Goal: Transaction & Acquisition: Purchase product/service

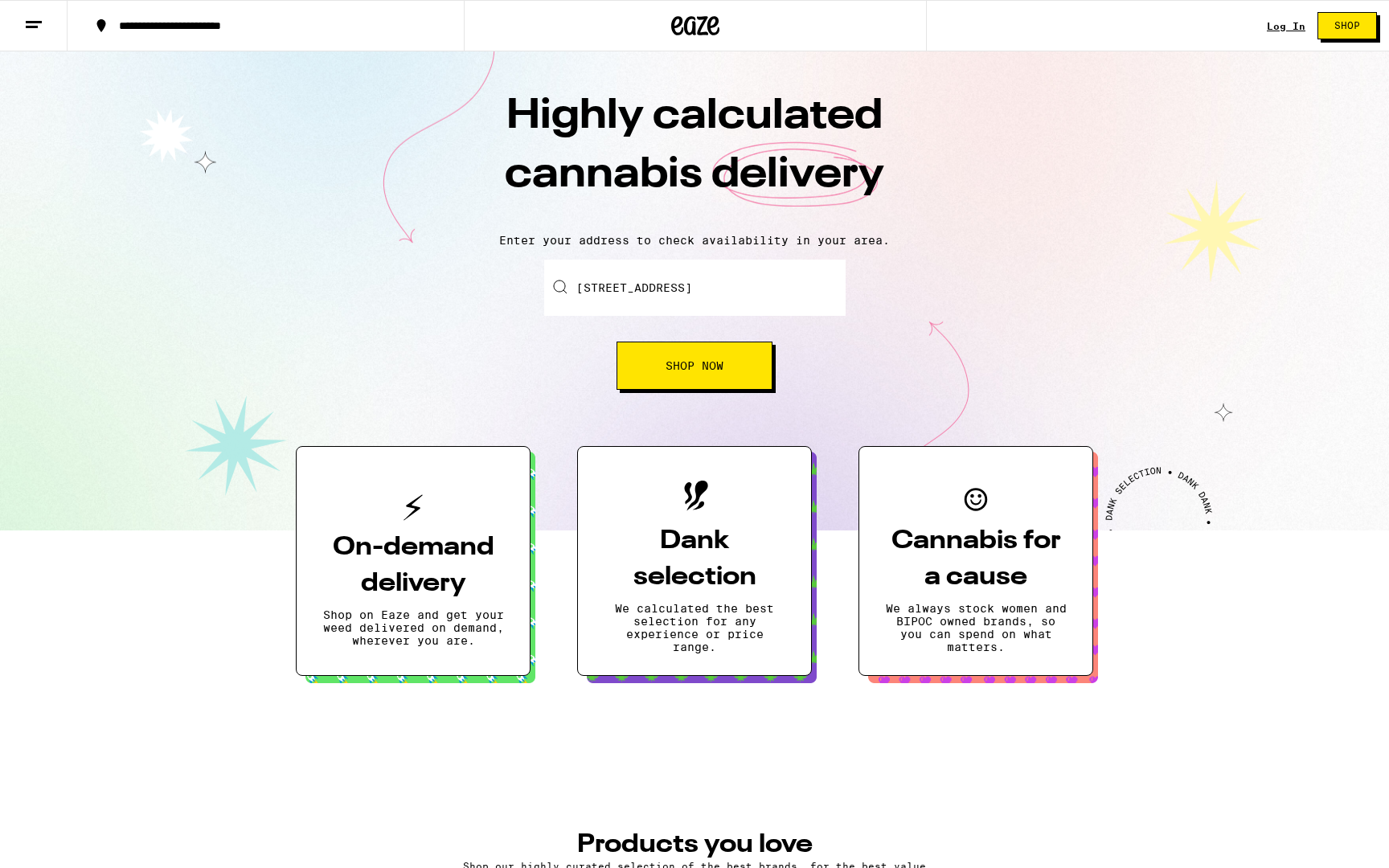
type input "150 Market Street, Milpitas, CA"
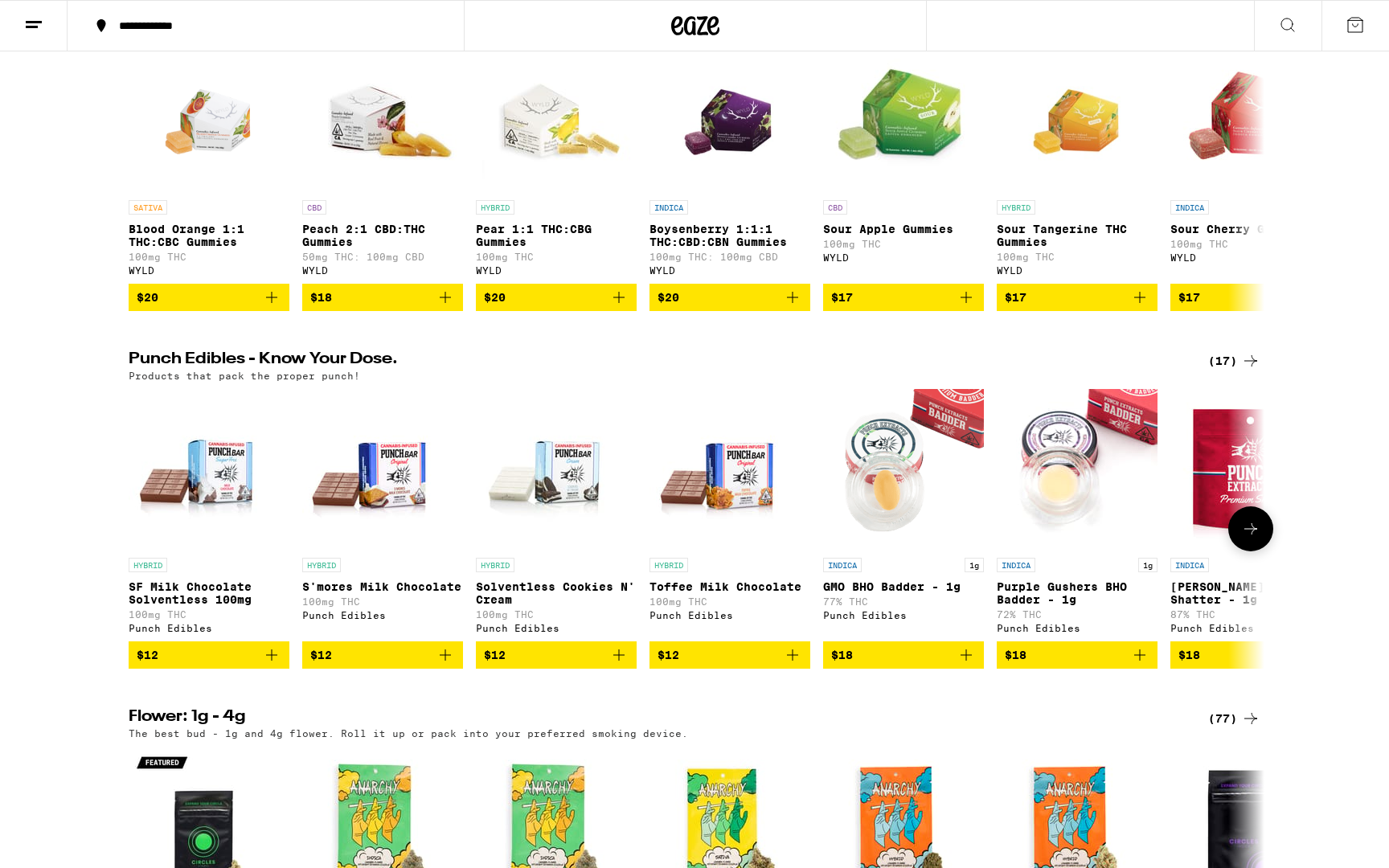
scroll to position [612, 0]
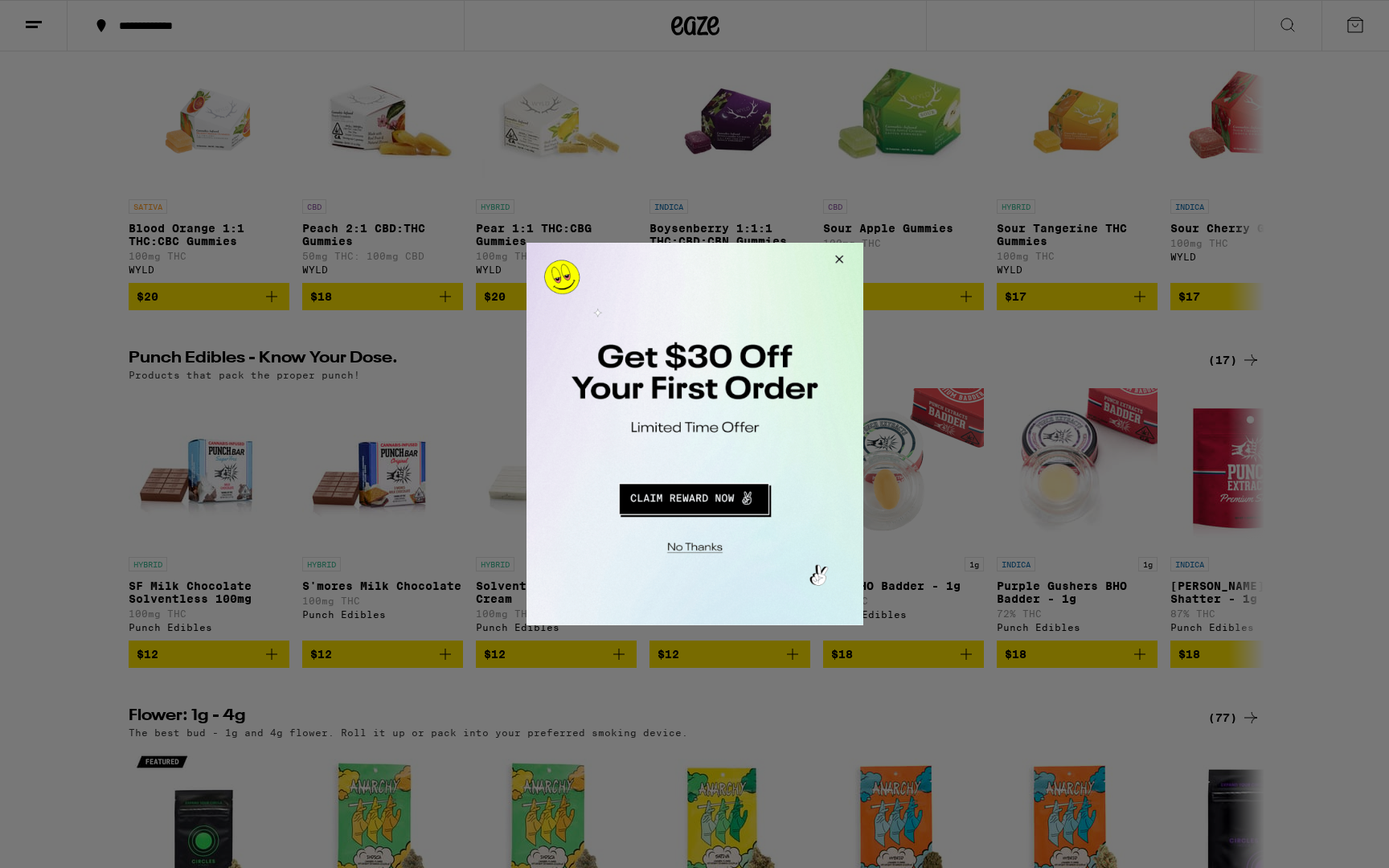
click at [700, 500] on button "Redirect to URL" at bounding box center [693, 496] width 280 height 39
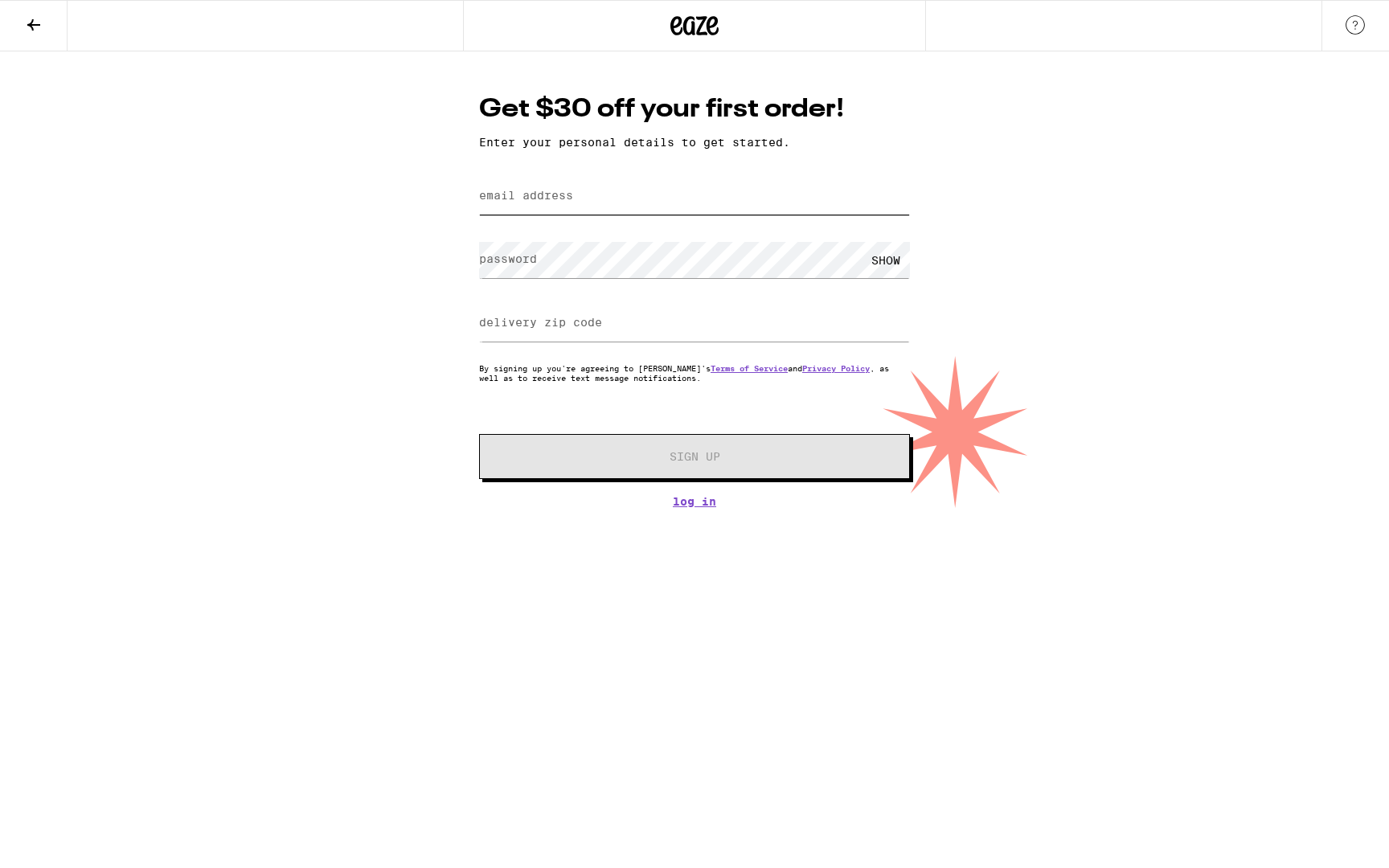
click at [527, 212] on input "email address" at bounding box center [694, 196] width 430 height 36
type input "[EMAIL_ADDRESS][DOMAIN_NAME]"
type input "95035"
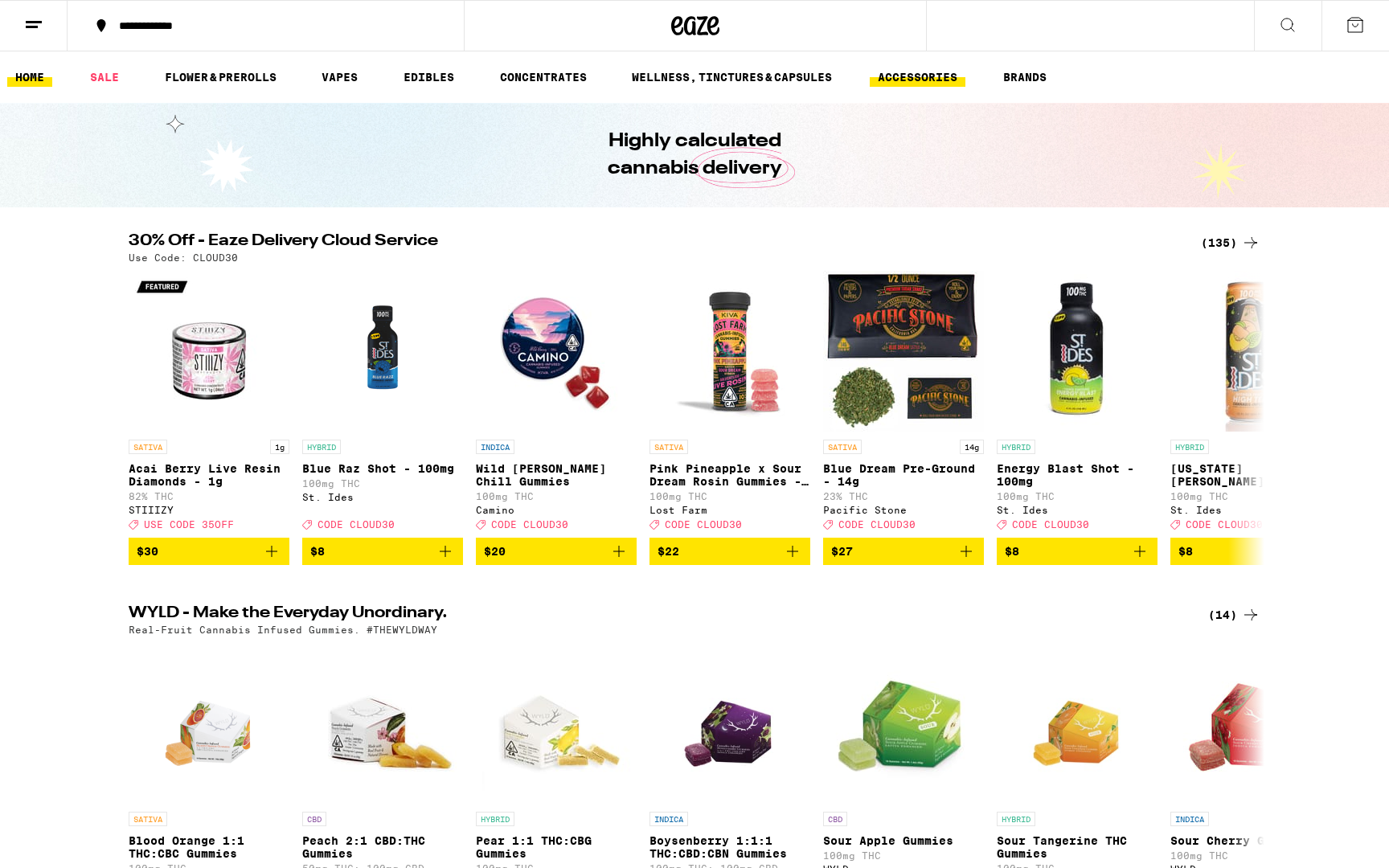
click at [891, 79] on link "ACCESSORIES" at bounding box center [917, 77] width 95 height 19
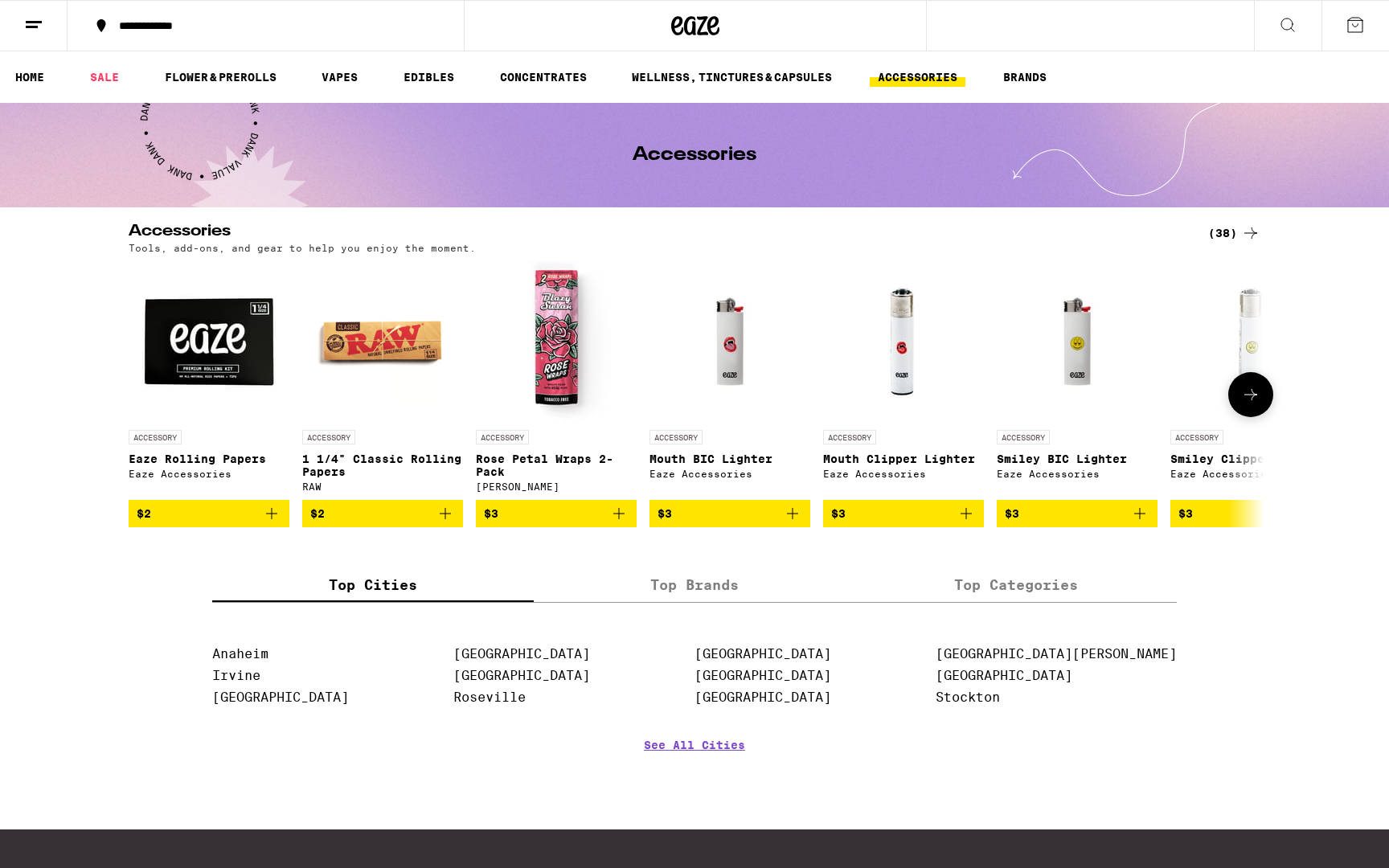
click at [1254, 394] on icon at bounding box center [1250, 394] width 19 height 19
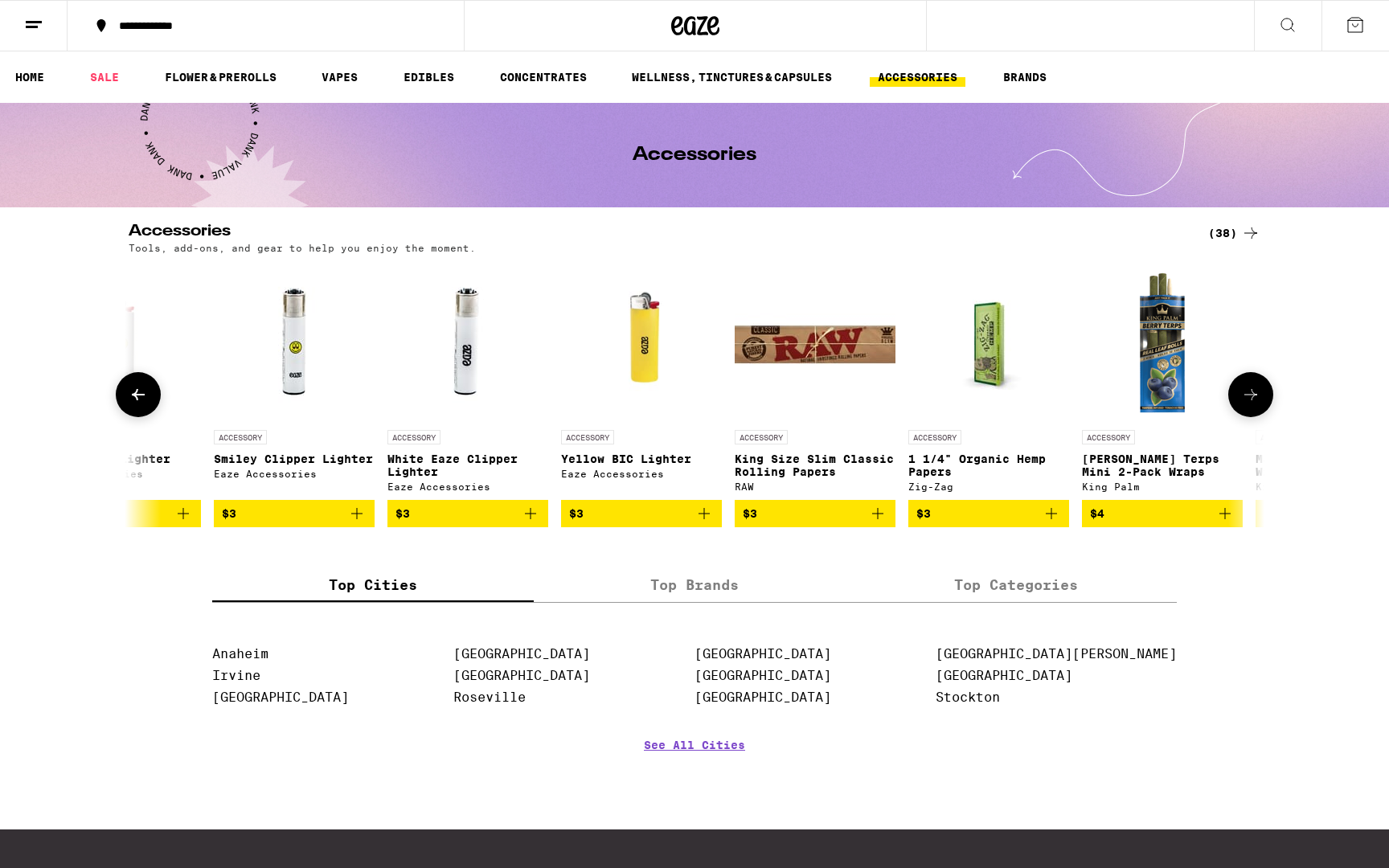
click at [1254, 394] on icon at bounding box center [1250, 394] width 19 height 19
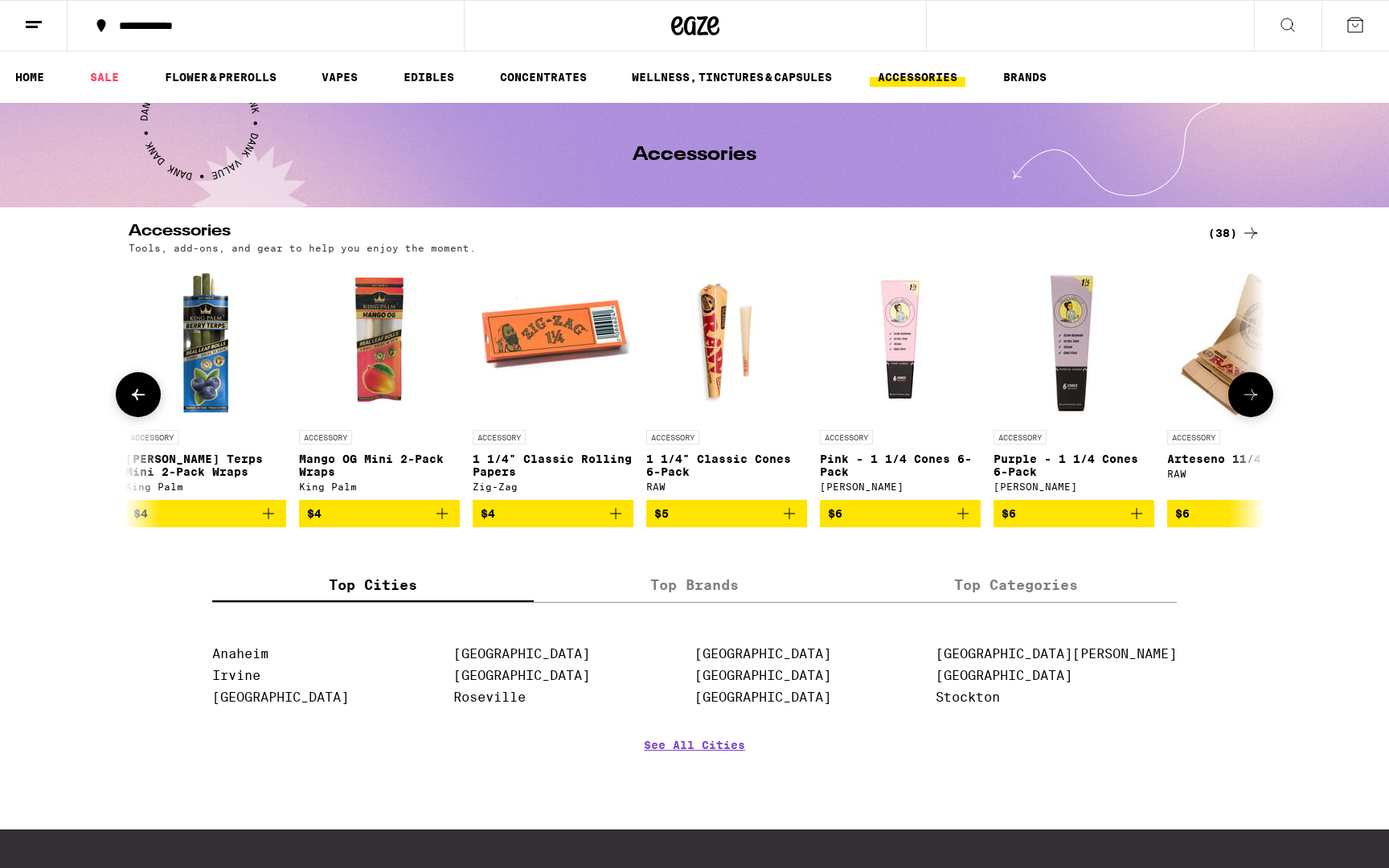
click at [1254, 394] on icon at bounding box center [1250, 394] width 19 height 19
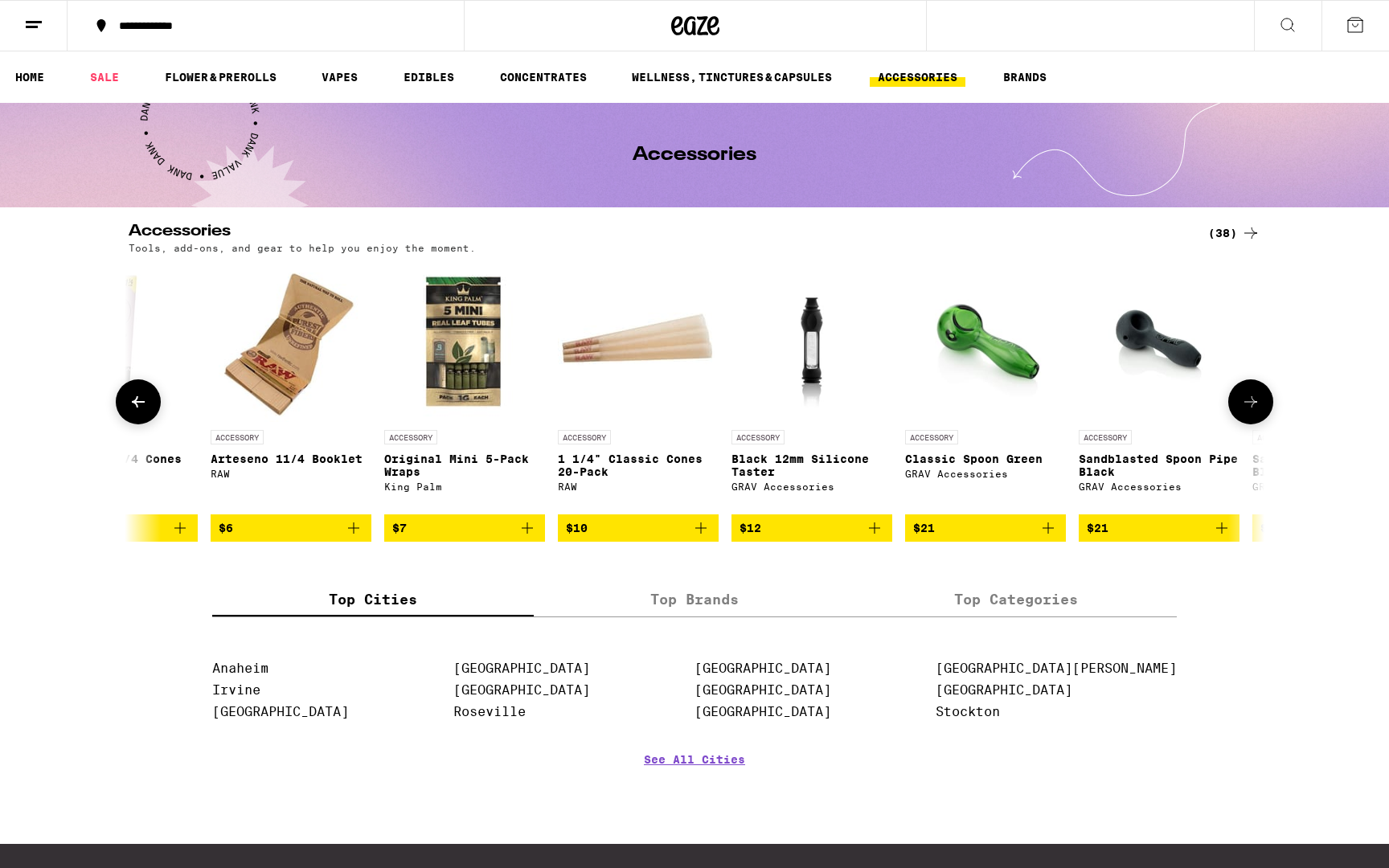
click at [1254, 394] on button at bounding box center [1250, 401] width 45 height 45
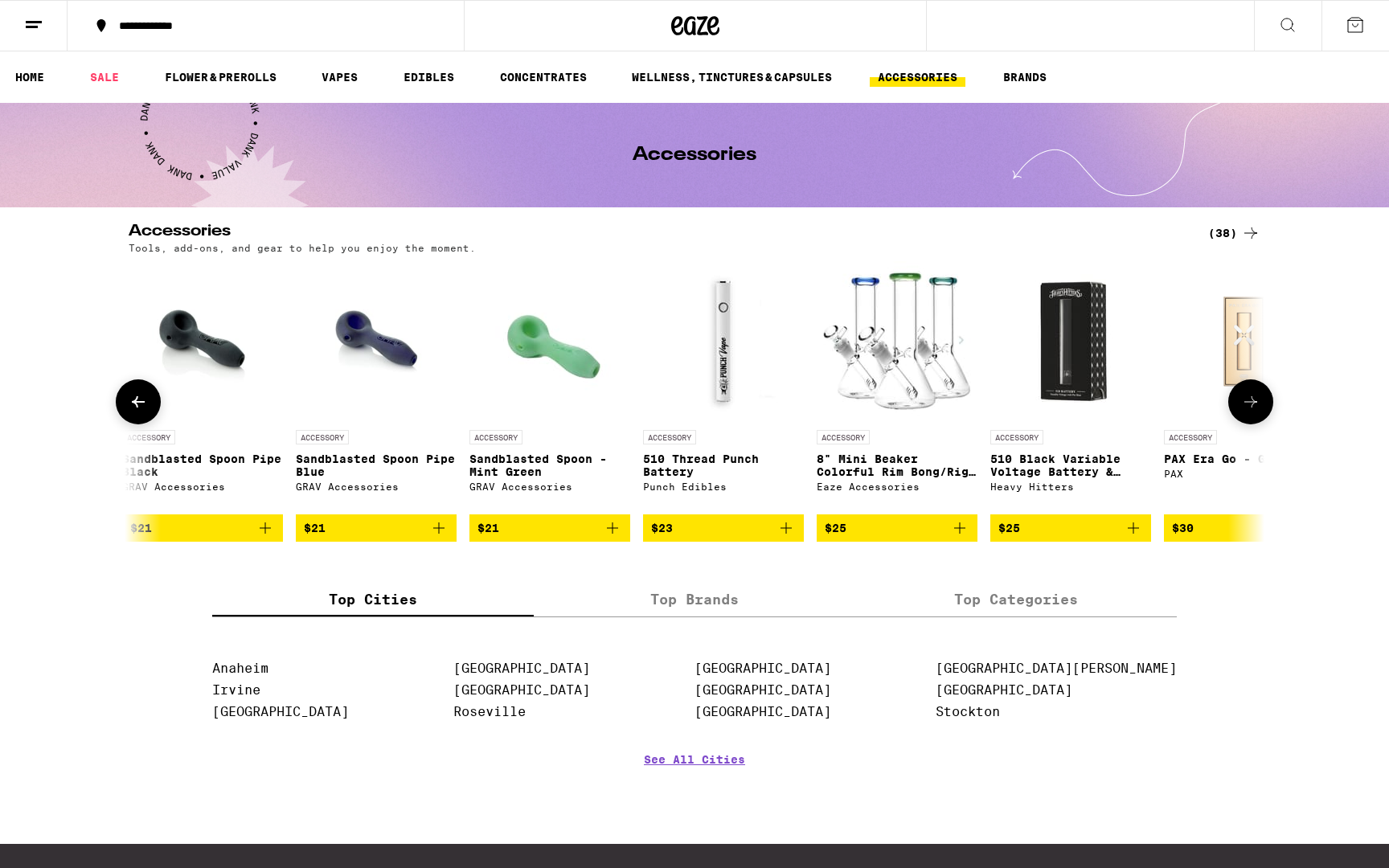
click at [1254, 394] on button at bounding box center [1250, 401] width 45 height 45
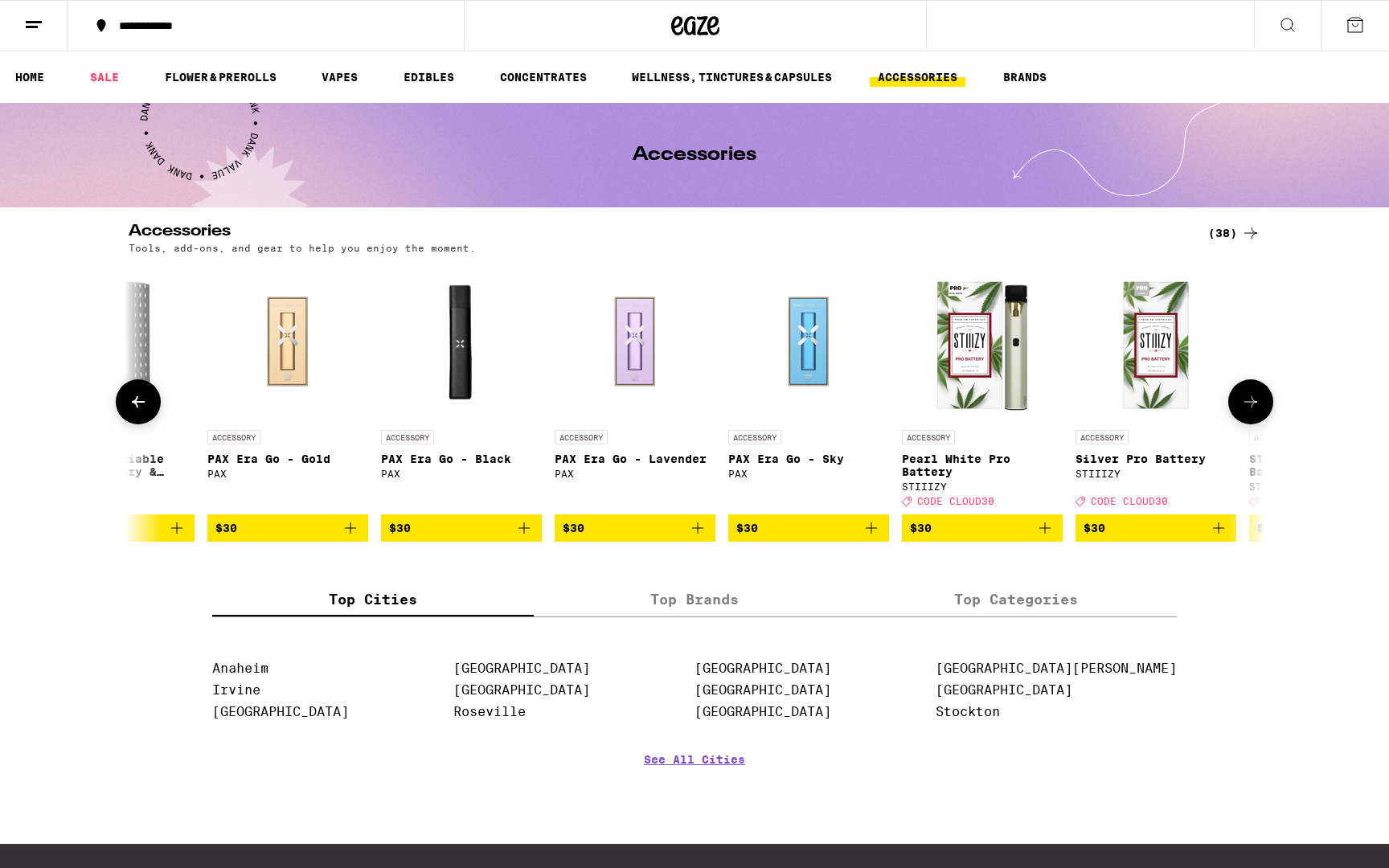
click at [1254, 394] on button at bounding box center [1250, 401] width 45 height 45
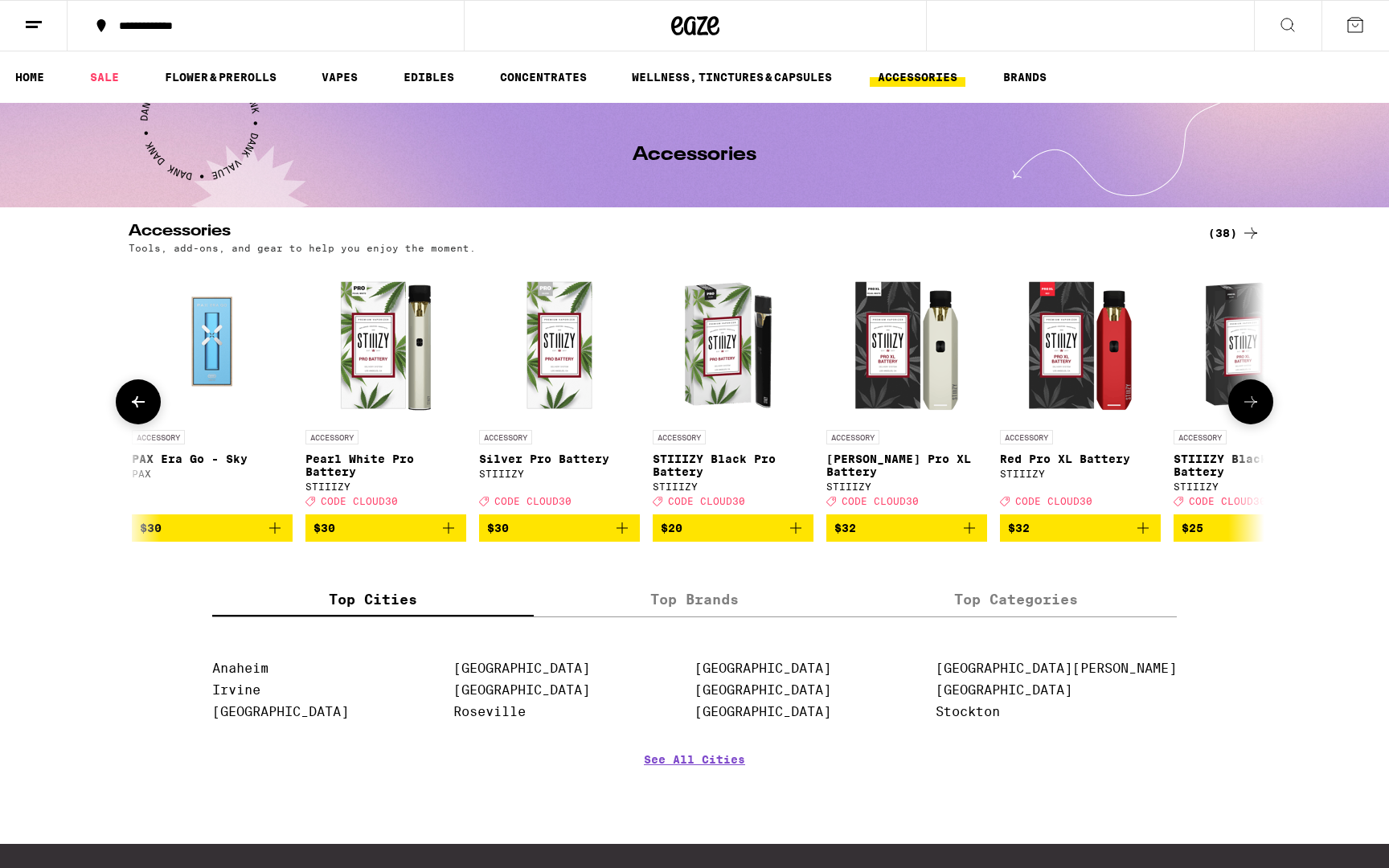
scroll to position [0, 5465]
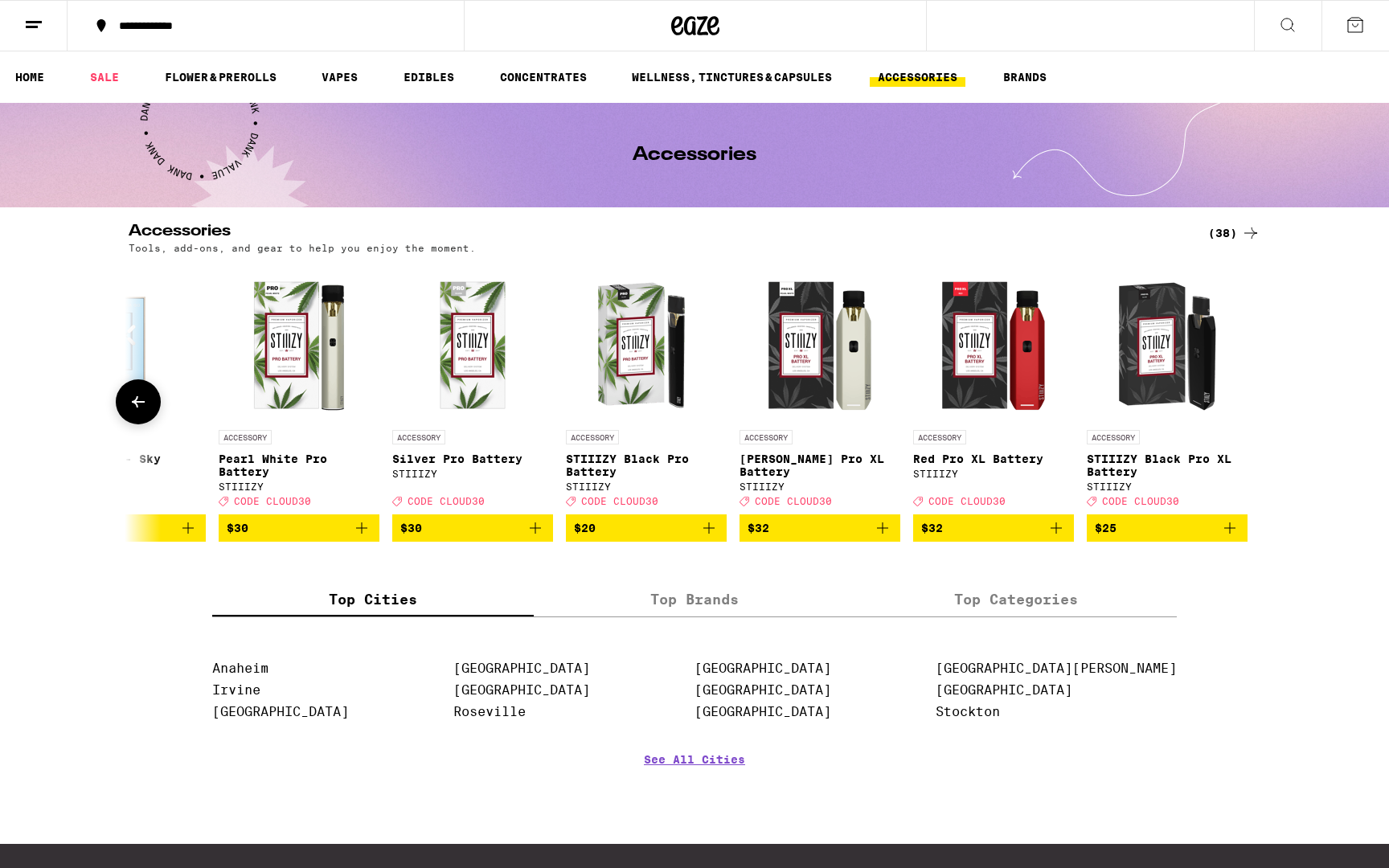
click at [707, 534] on icon "Add to bag" at bounding box center [709, 528] width 19 height 19
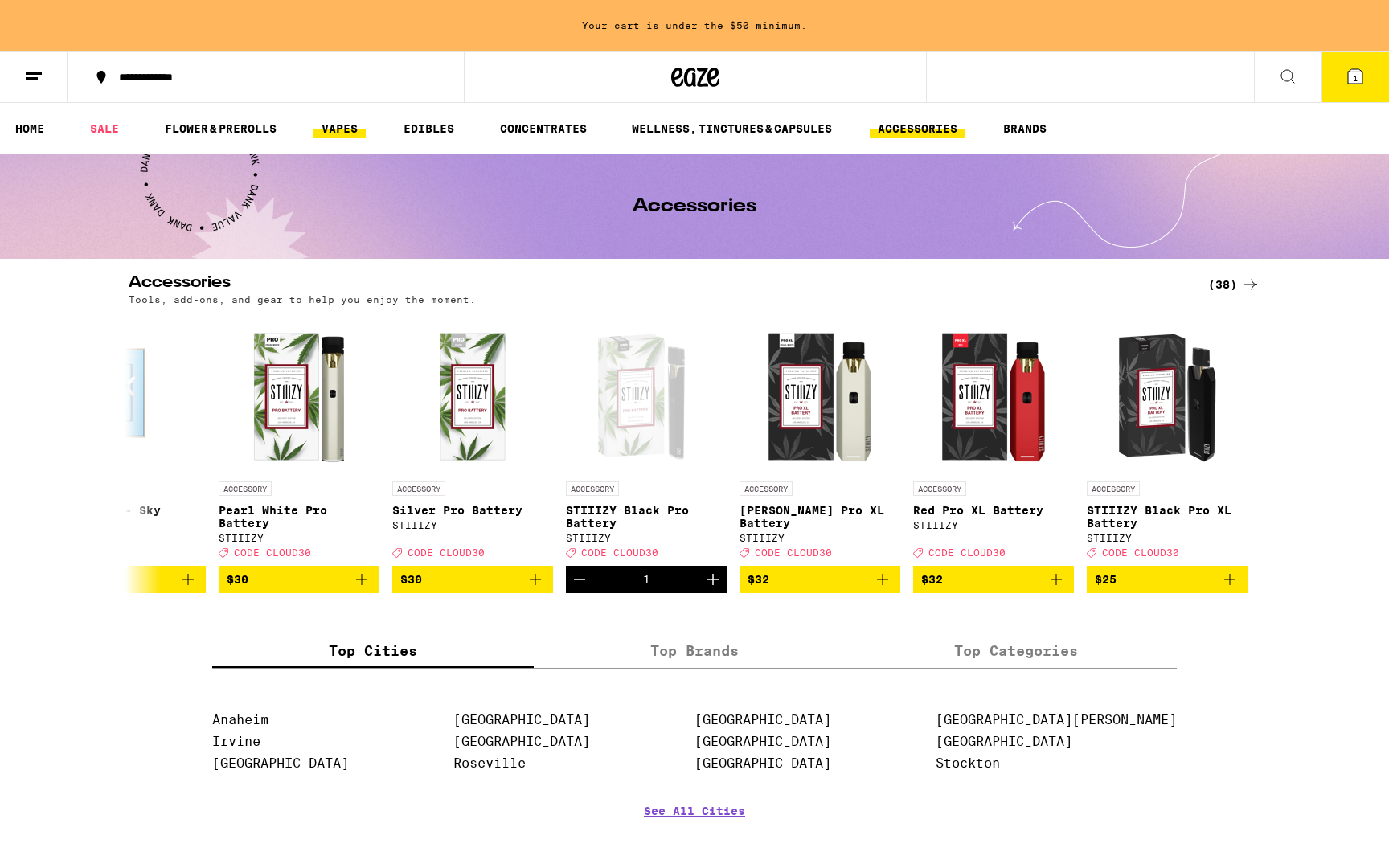
click at [349, 123] on link "VAPES" at bounding box center [340, 128] width 52 height 19
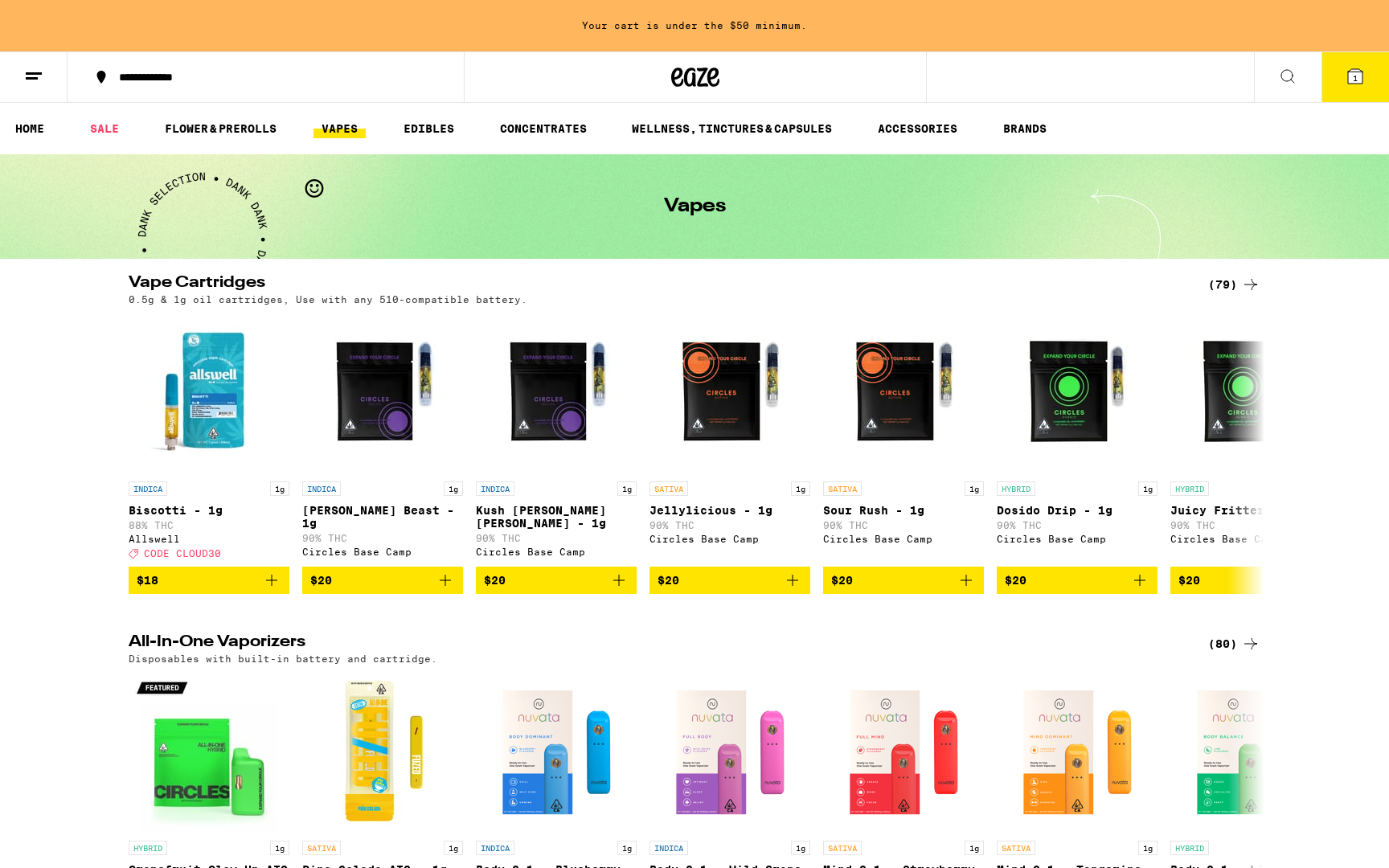
click at [1240, 282] on icon at bounding box center [1250, 284] width 19 height 19
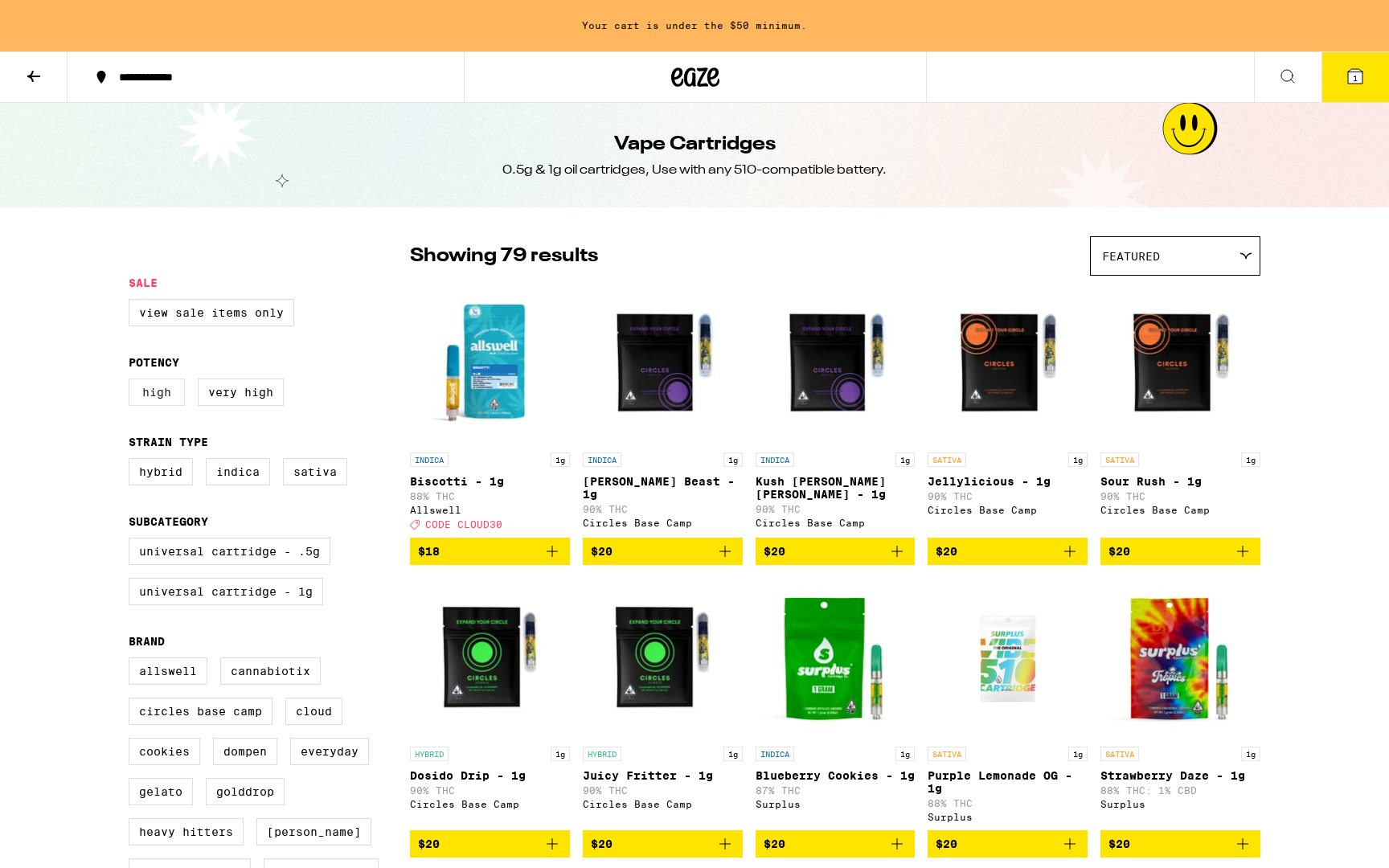
click at [167, 399] on label "High" at bounding box center [156, 392] width 56 height 27
click at [133, 382] on input "High" at bounding box center [132, 381] width 1 height 1
checkbox input "true"
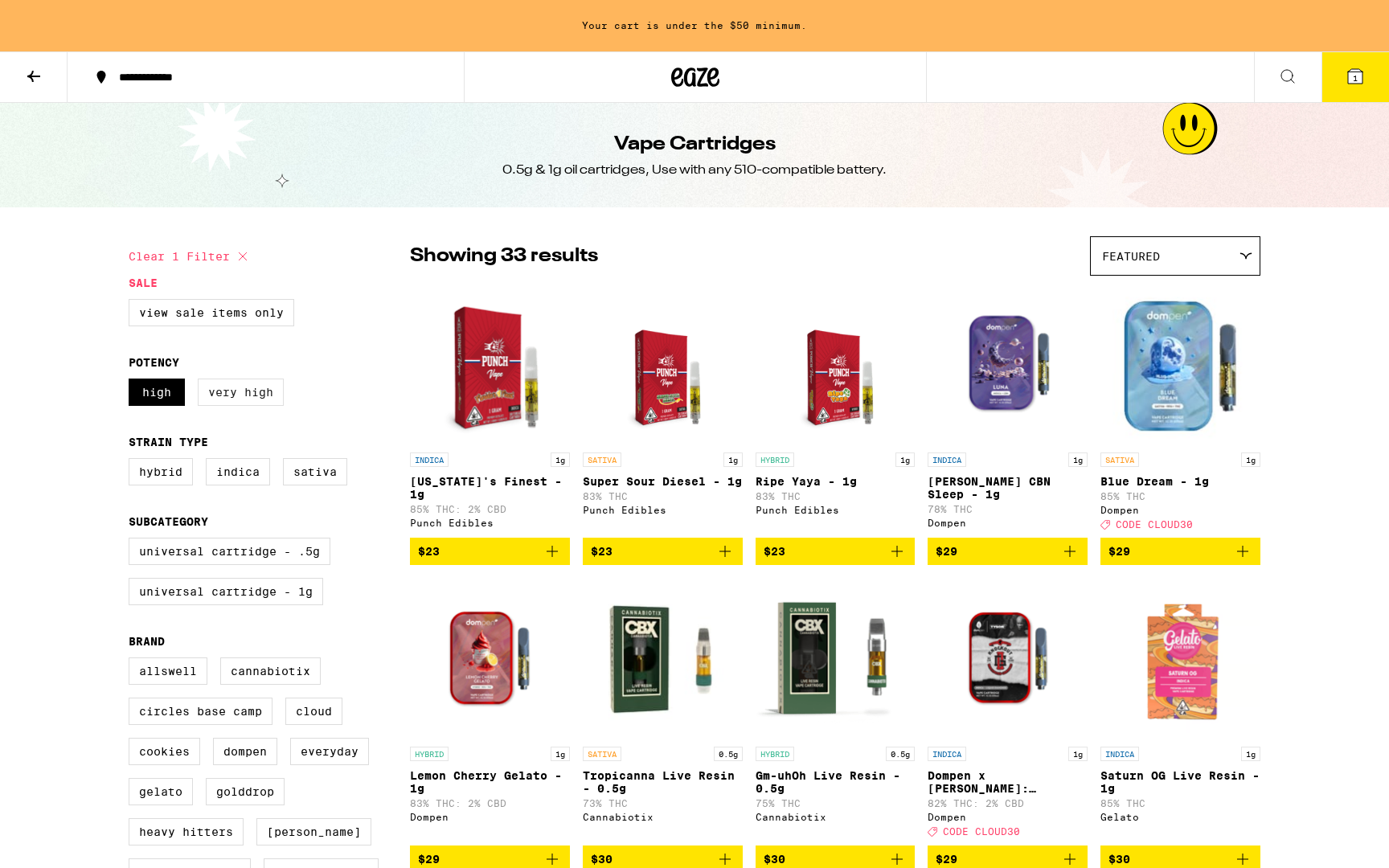
click at [237, 405] on label "Very High" at bounding box center [241, 392] width 86 height 27
click at [133, 382] on input "Very High" at bounding box center [132, 381] width 1 height 1
checkbox input "true"
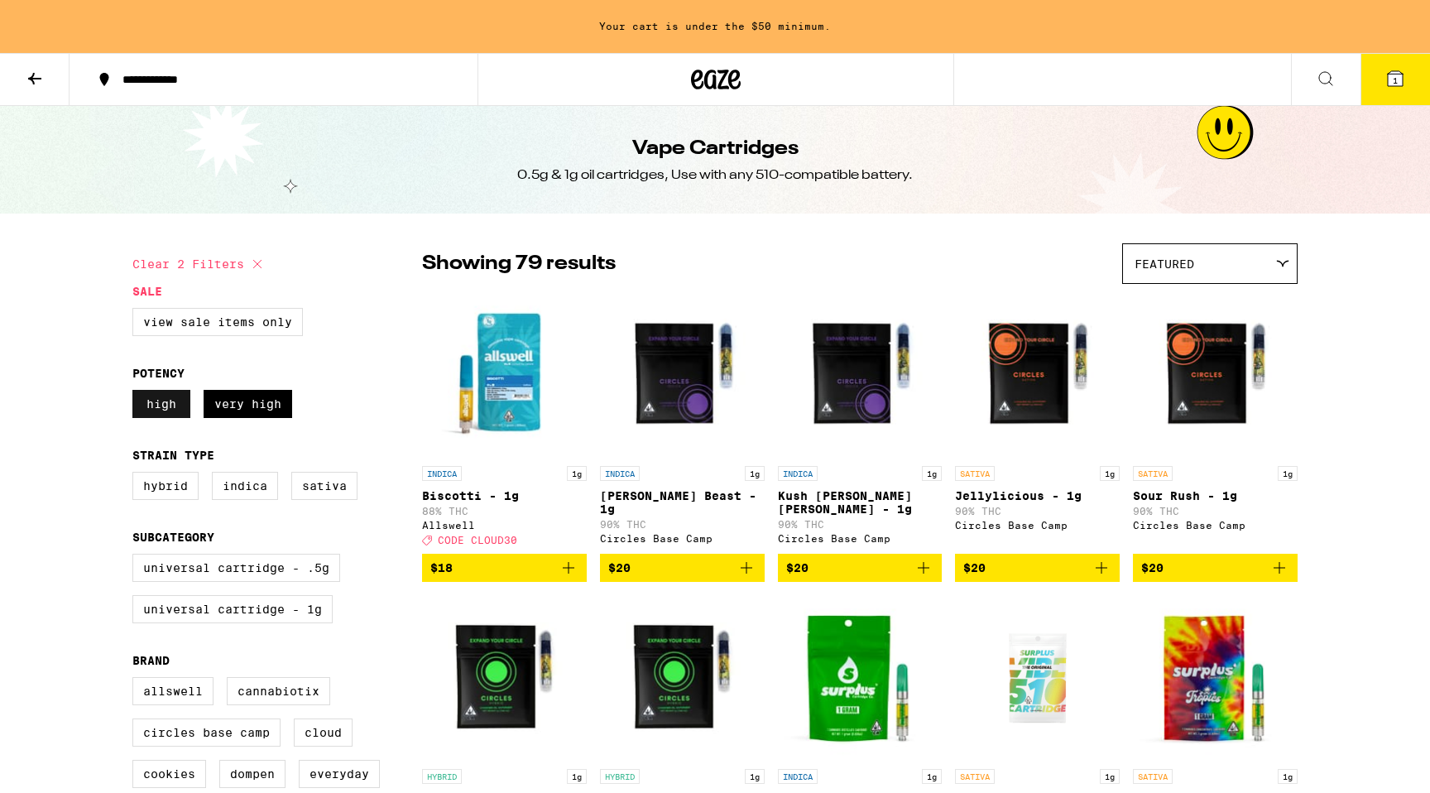
click at [156, 401] on label "High" at bounding box center [161, 404] width 58 height 28
click at [137, 393] on input "High" at bounding box center [136, 392] width 1 height 1
checkbox input "false"
click at [255, 399] on label "Very High" at bounding box center [248, 404] width 89 height 28
click at [137, 393] on input "Very High" at bounding box center [136, 392] width 1 height 1
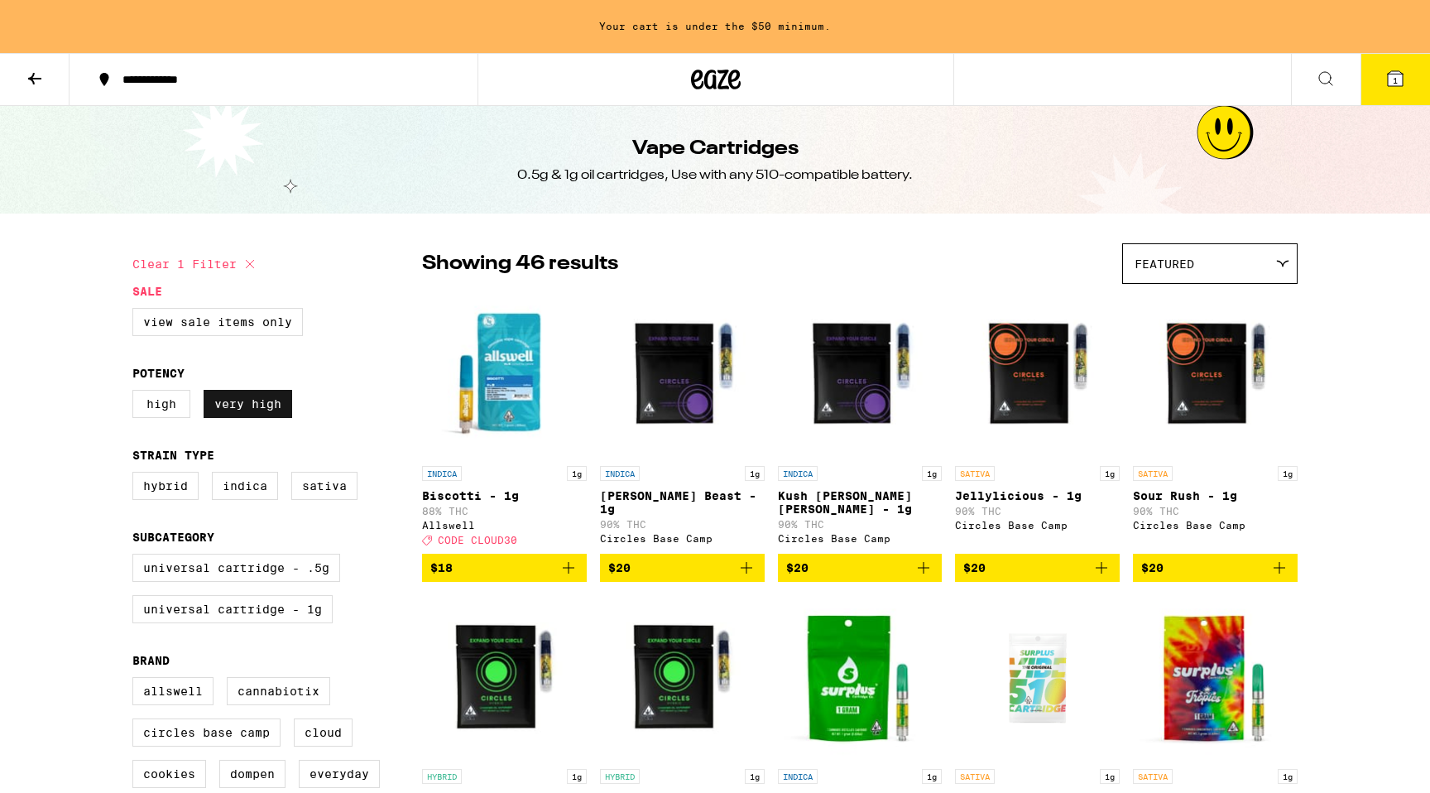
checkbox input "false"
click at [25, 81] on icon at bounding box center [35, 79] width 20 height 20
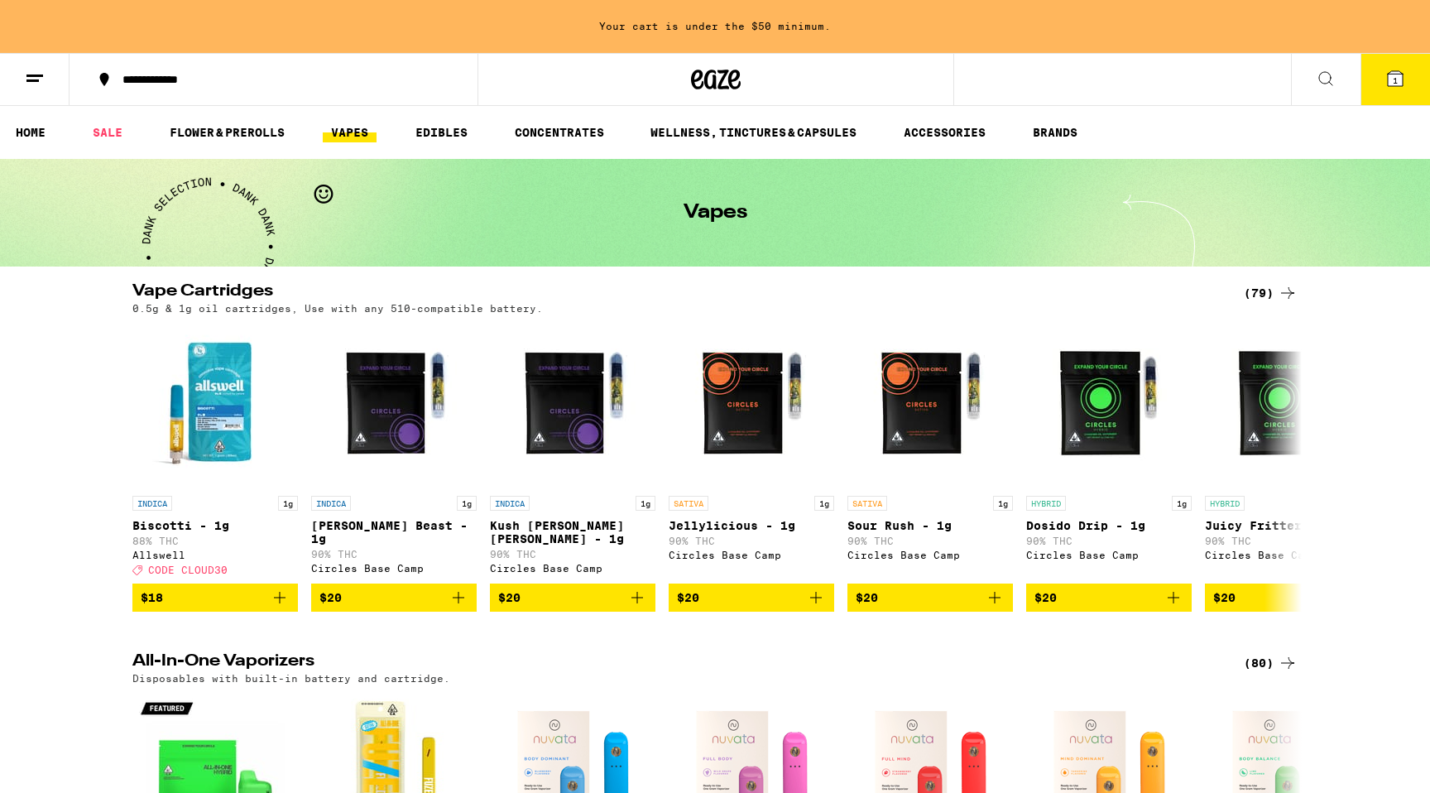
click at [615, 132] on li "CONCENTRATES" at bounding box center [566, 132] width 121 height 20
click at [590, 129] on link "CONCENTRATES" at bounding box center [559, 132] width 106 height 20
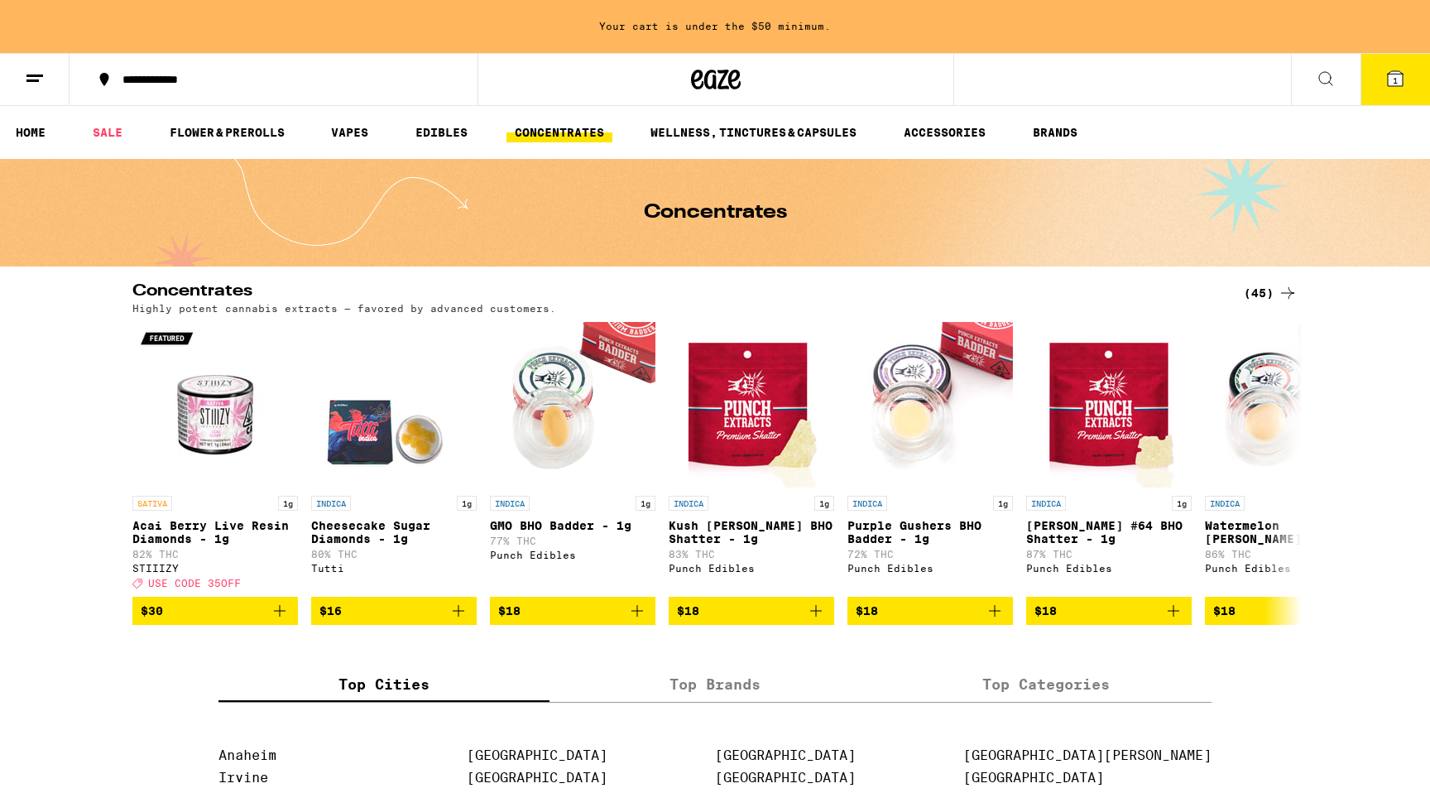
click at [1312, 85] on button at bounding box center [1325, 80] width 69 height 52
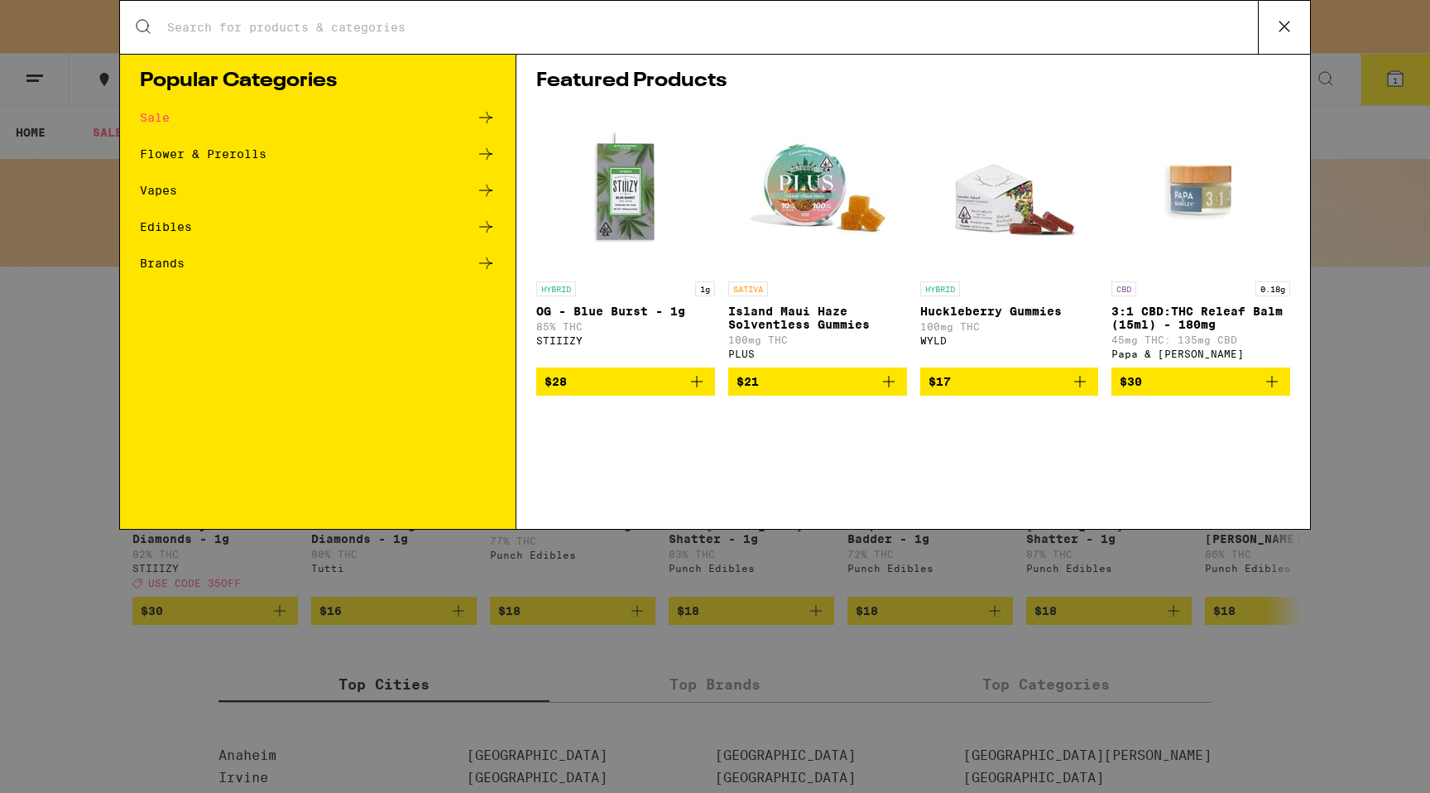
click at [488, 41] on div "Search for Products" at bounding box center [715, 27] width 1190 height 53
click at [405, 28] on input "Search for Products" at bounding box center [711, 27] width 1091 height 15
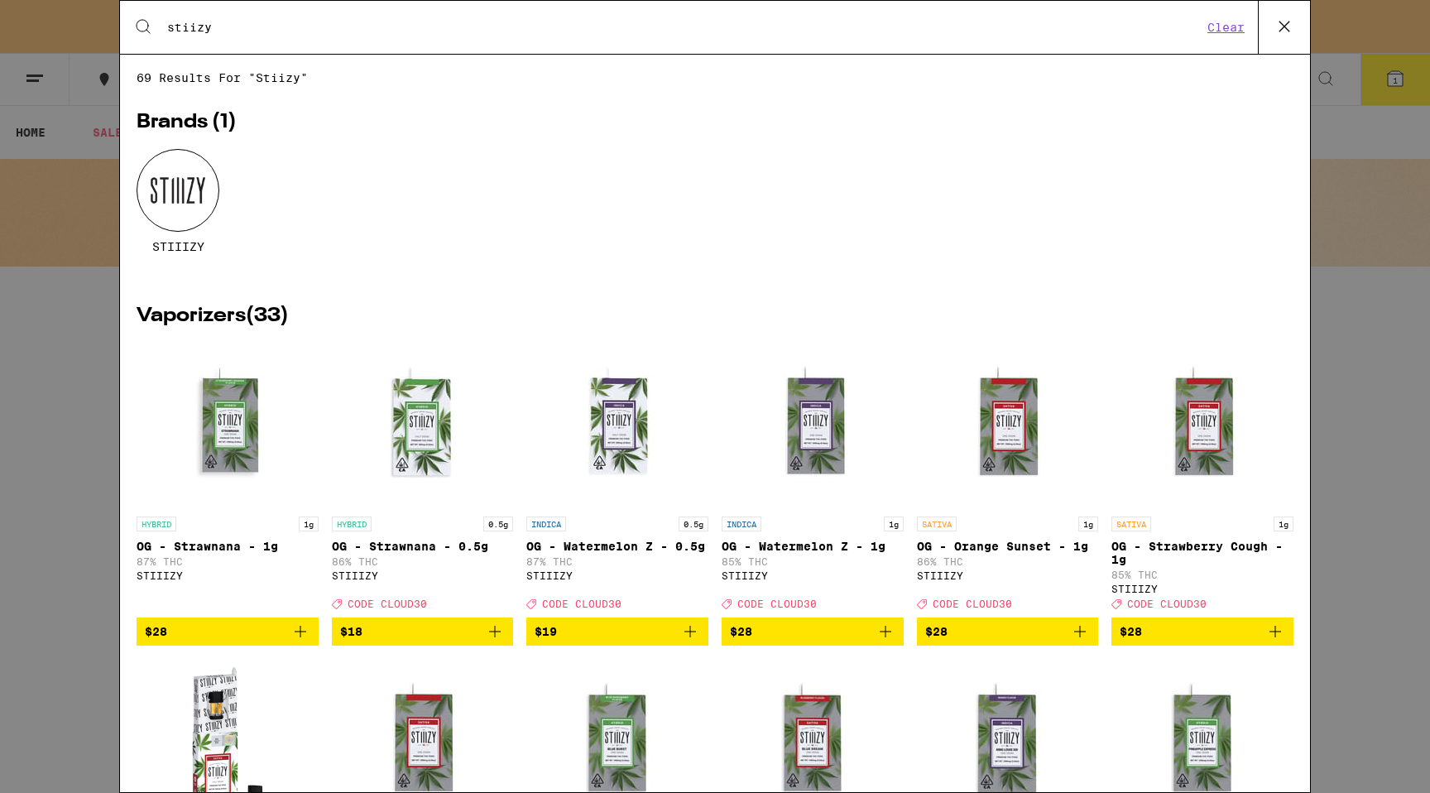
type input "stiizy"
click at [71, 239] on div "Search for Products stiizy Clear 69 results for "stiizy" Brands ( 1 ) STIIIZY V…" at bounding box center [715, 396] width 1430 height 793
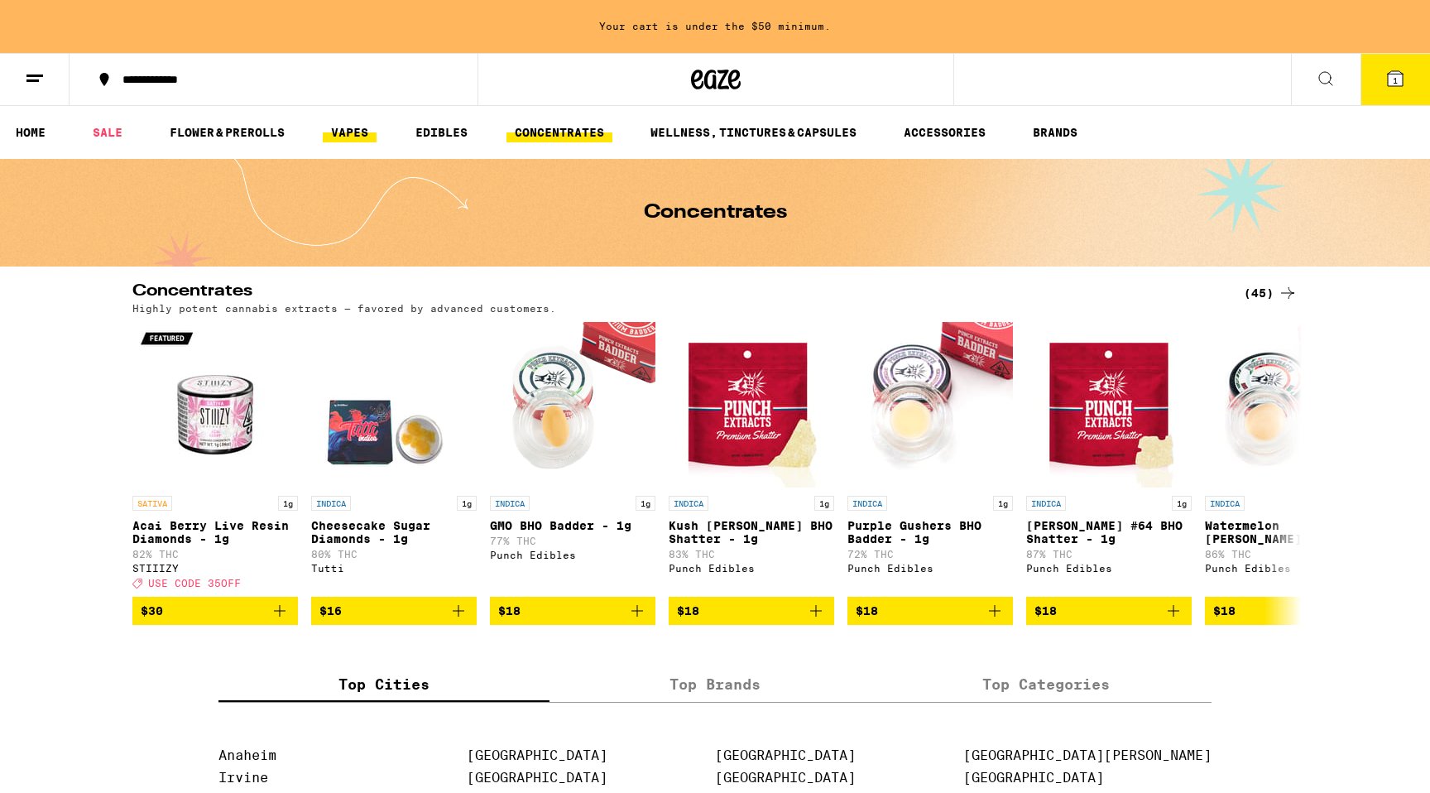
click at [344, 133] on link "VAPES" at bounding box center [350, 132] width 54 height 20
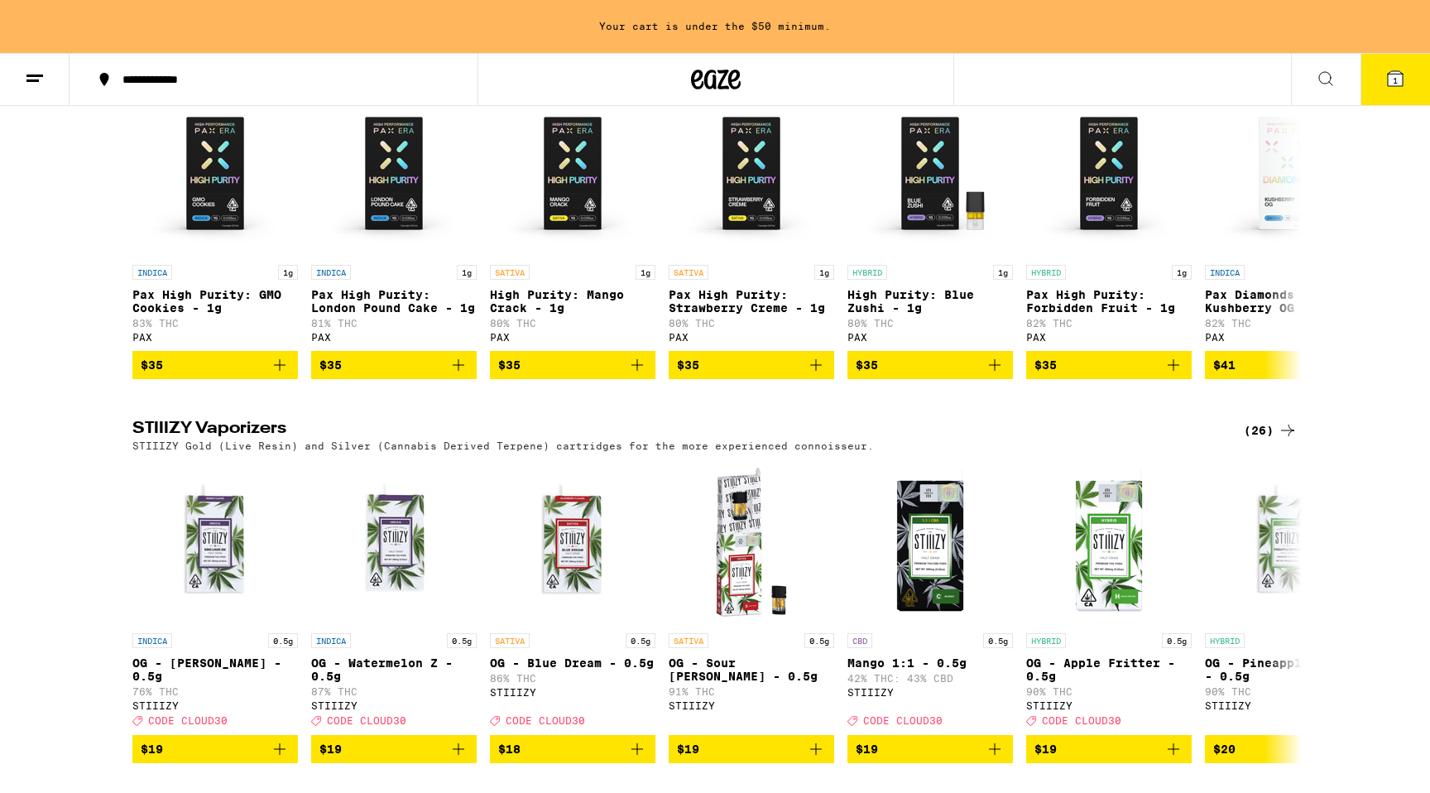
scroll to position [1176, 0]
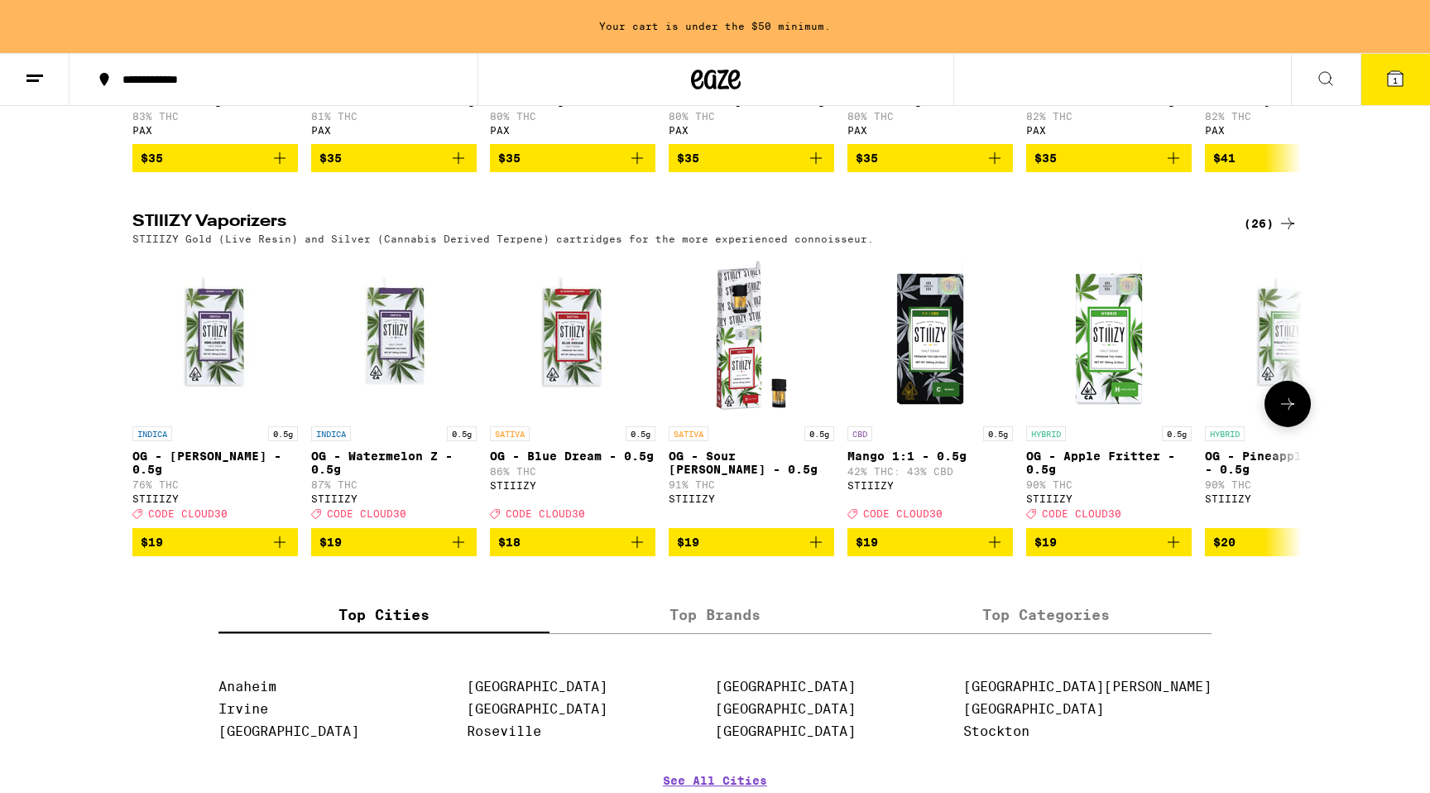
click at [1296, 414] on icon at bounding box center [1287, 404] width 20 height 20
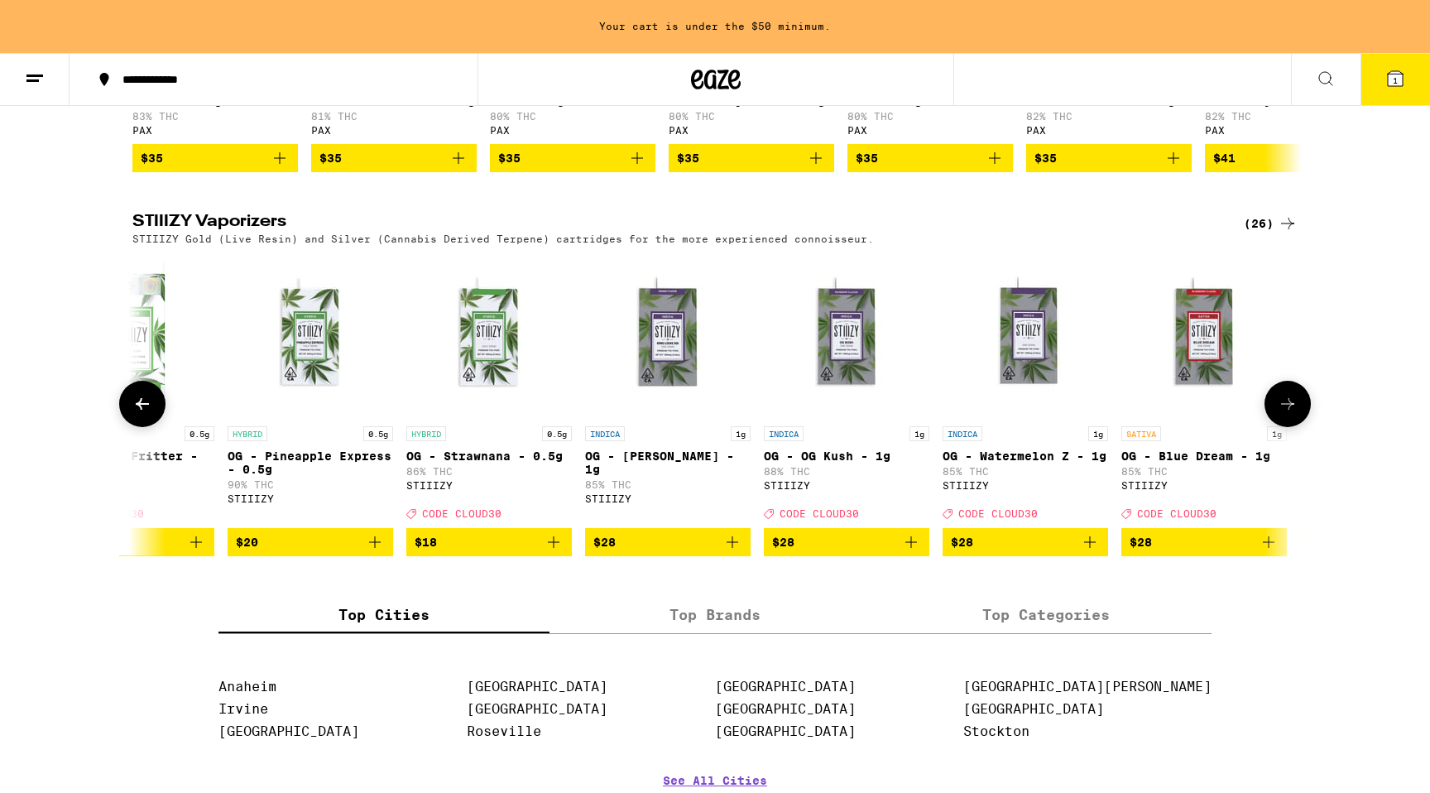
scroll to position [0, 985]
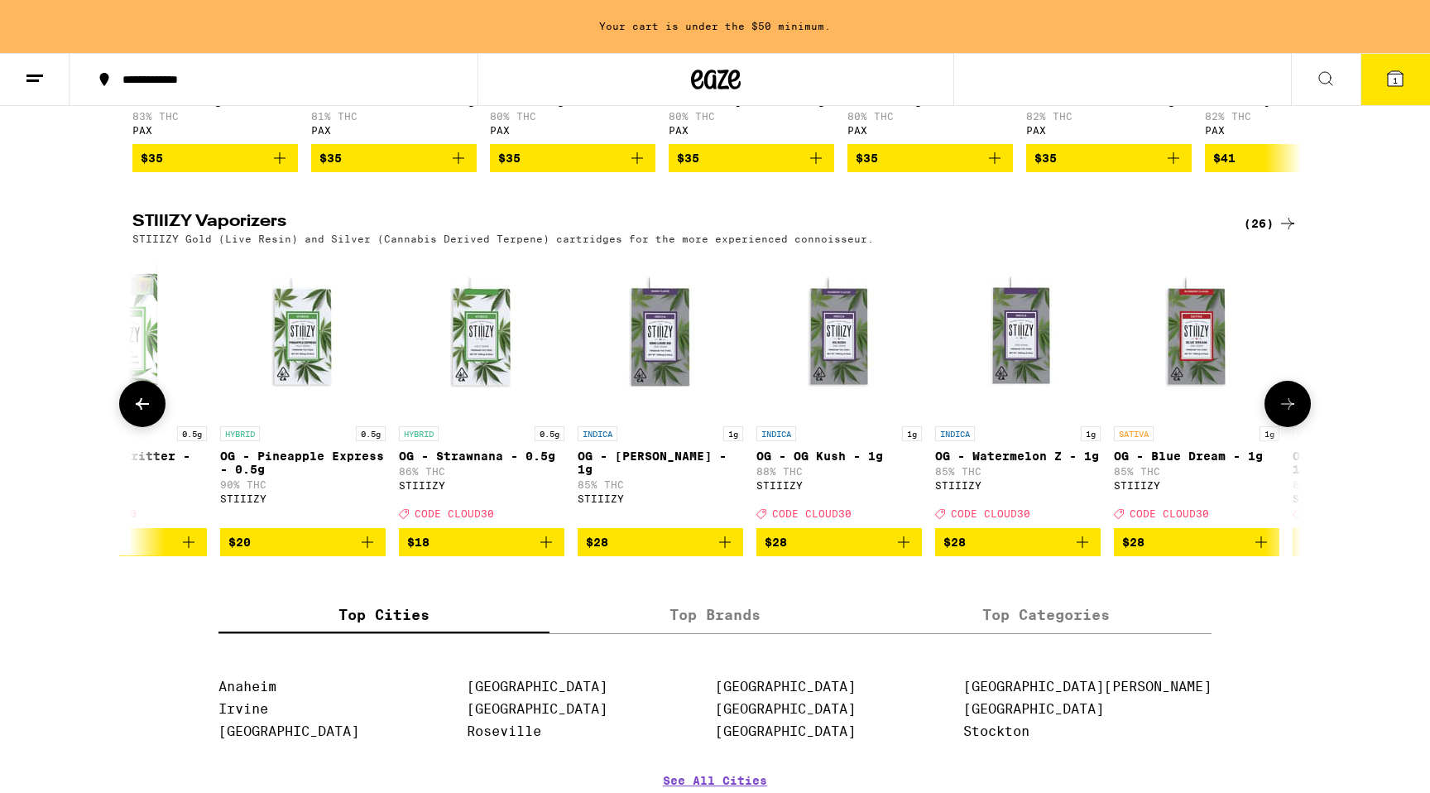
click at [898, 552] on icon "Add to bag" at bounding box center [904, 542] width 20 height 20
click at [1090, 552] on icon "Add to bag" at bounding box center [1082, 542] width 20 height 20
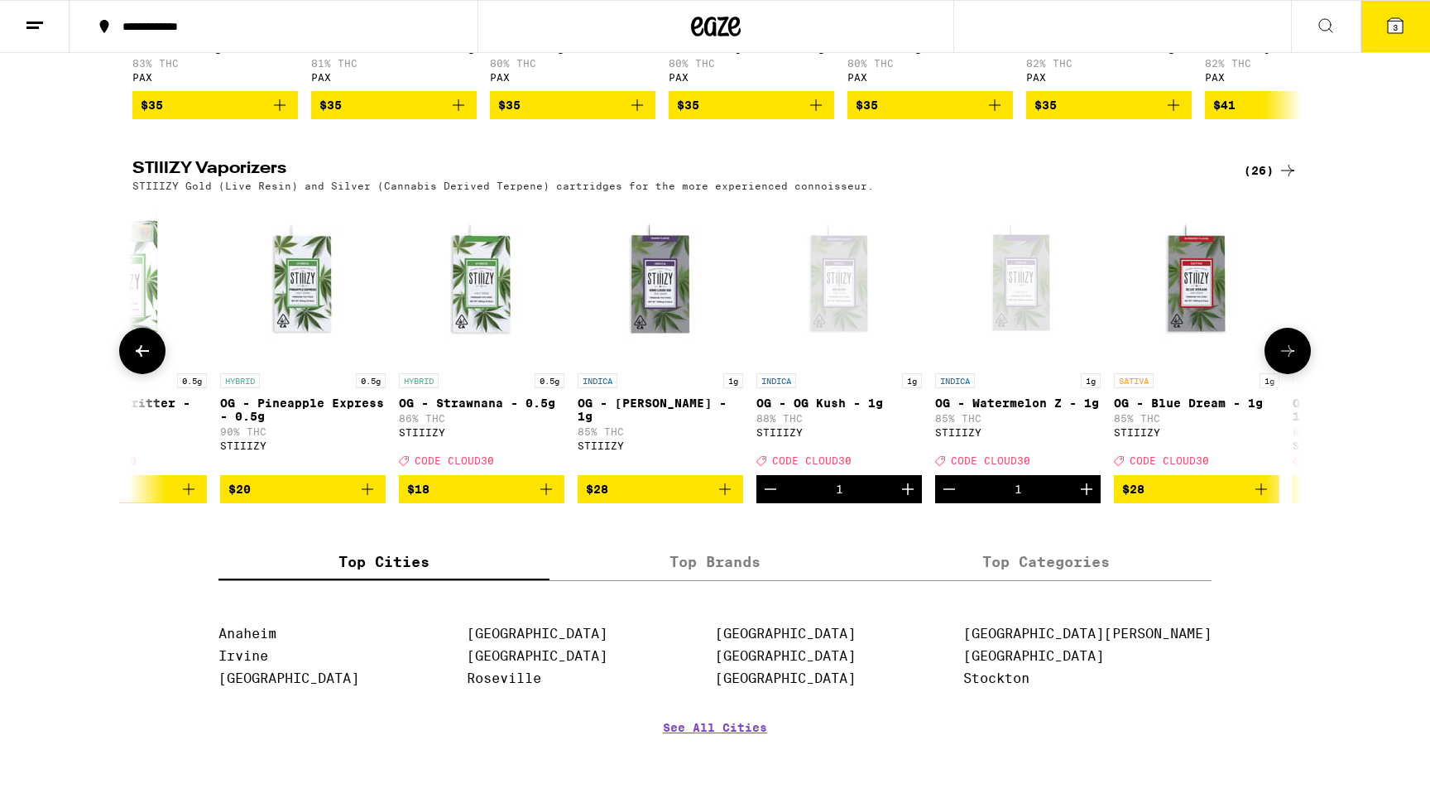
scroll to position [1123, 0]
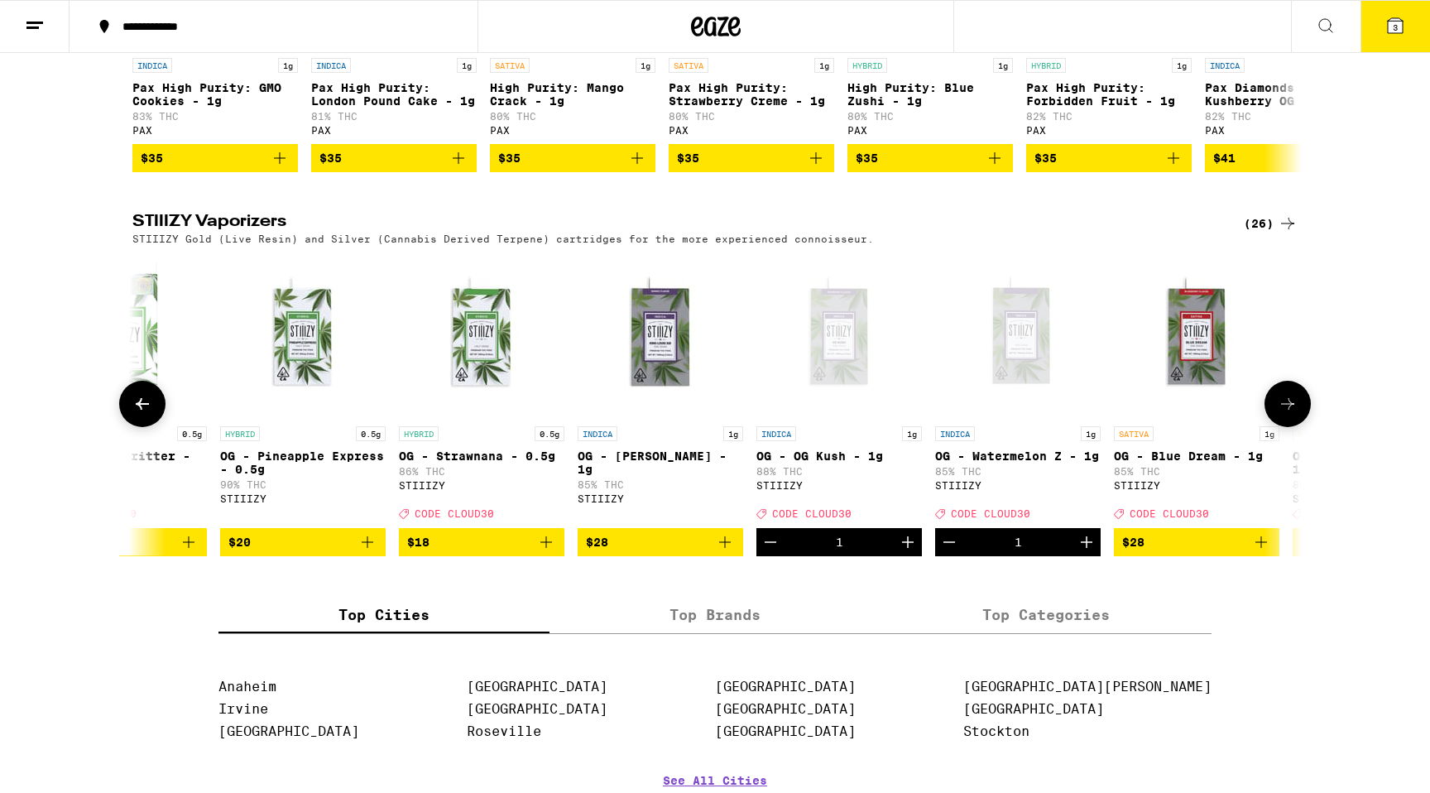
click at [1260, 552] on icon "Add to bag" at bounding box center [1261, 542] width 20 height 20
click at [1286, 414] on icon at bounding box center [1287, 404] width 20 height 20
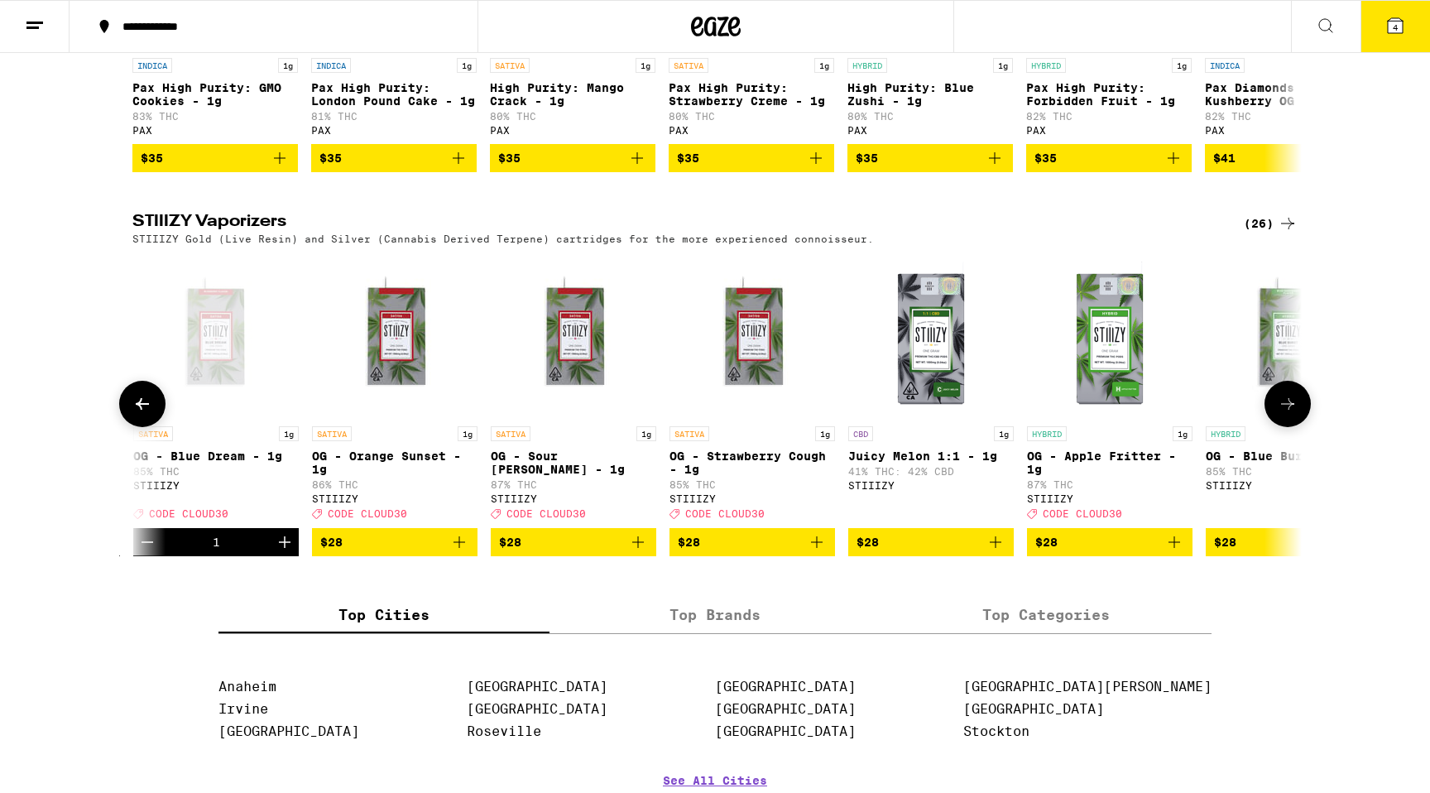
scroll to position [0, 1969]
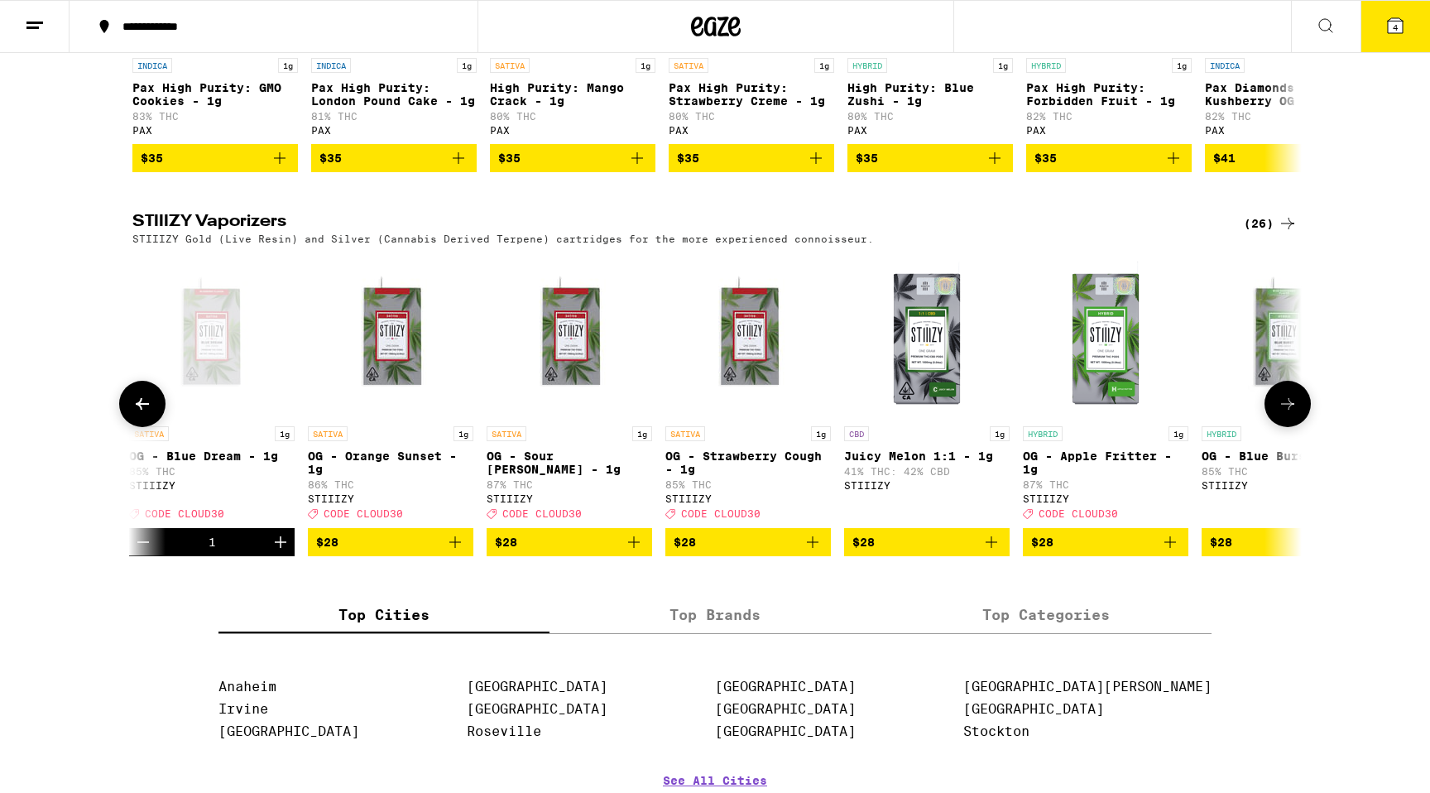
click at [148, 414] on icon at bounding box center [142, 404] width 20 height 20
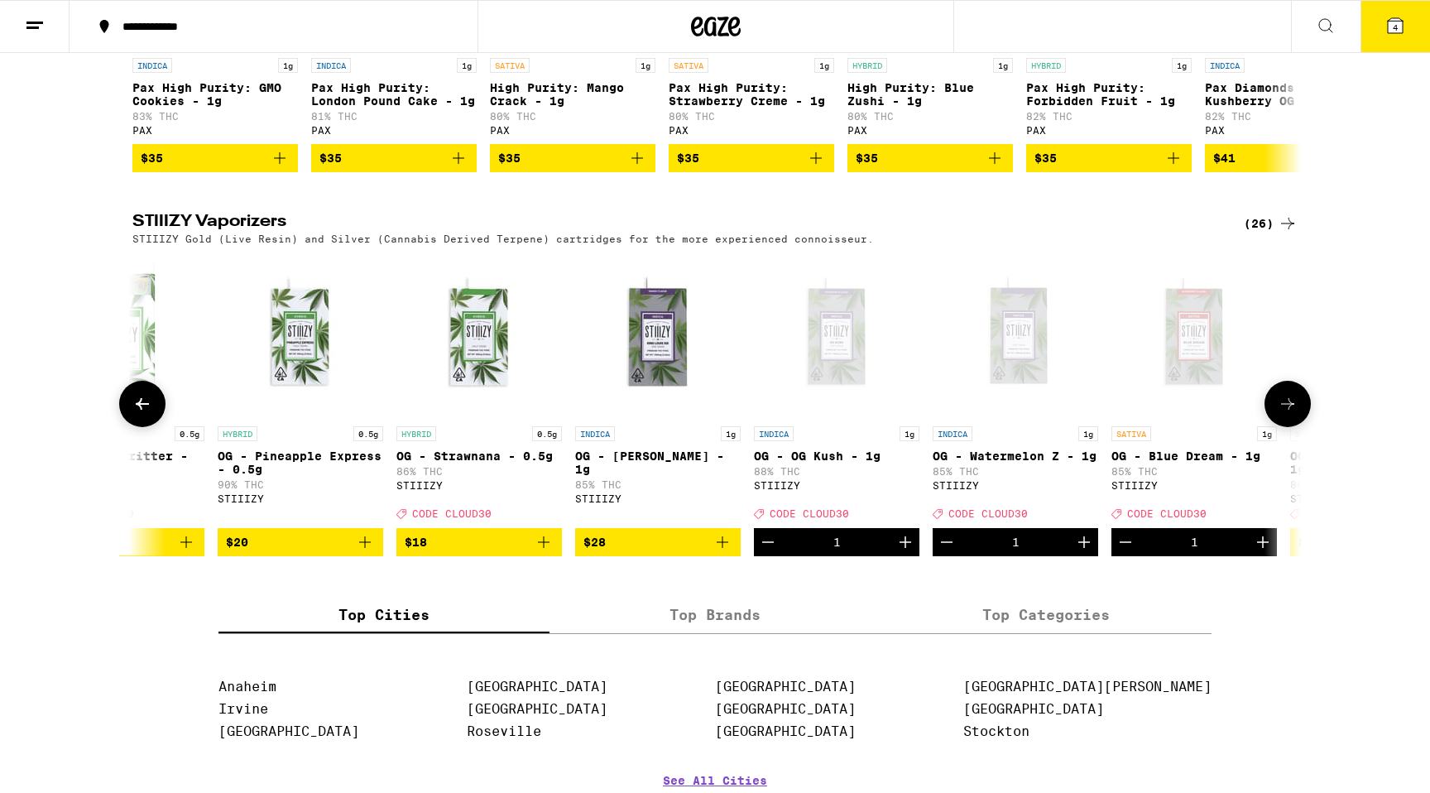
scroll to position [0, 985]
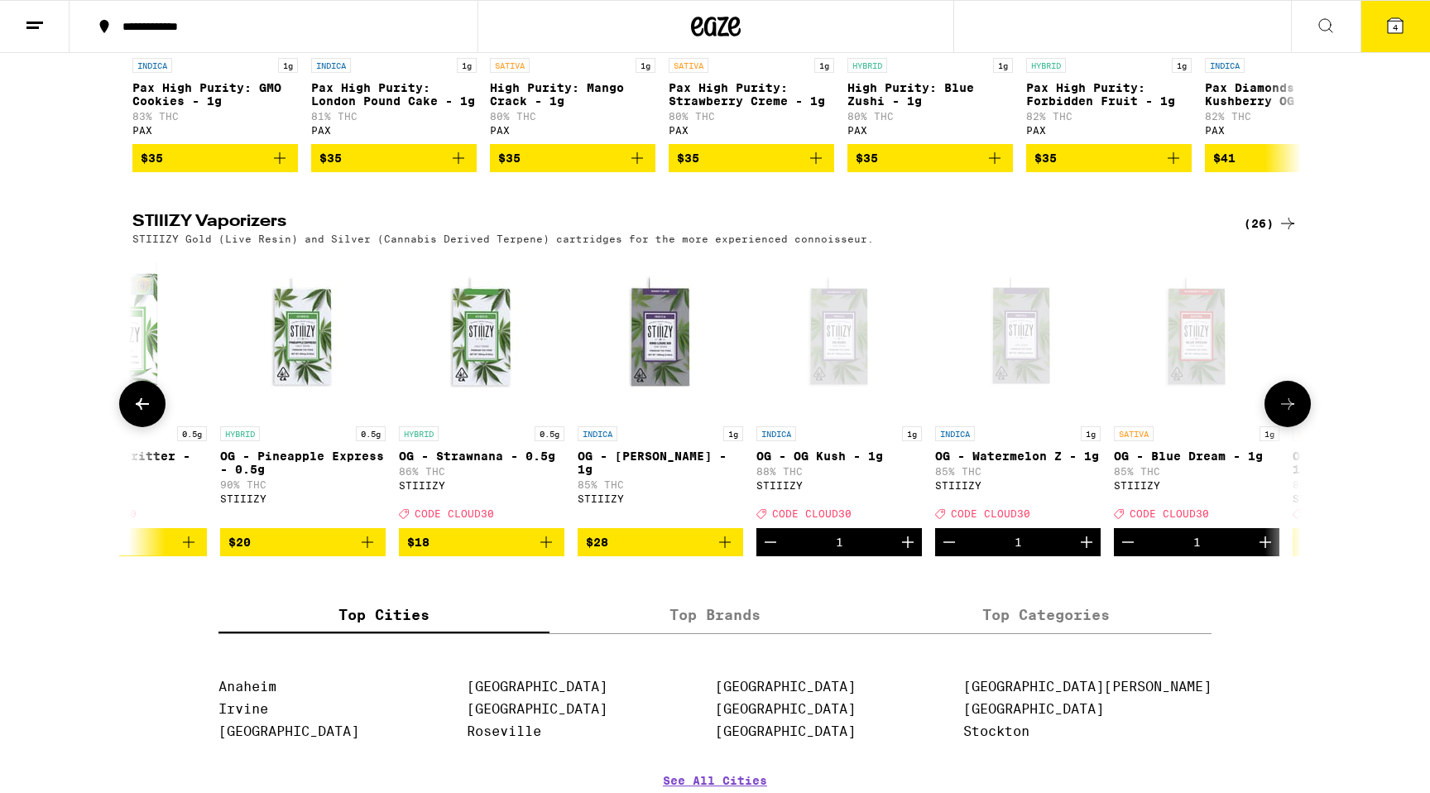
click at [1287, 410] on icon at bounding box center [1287, 404] width 13 height 12
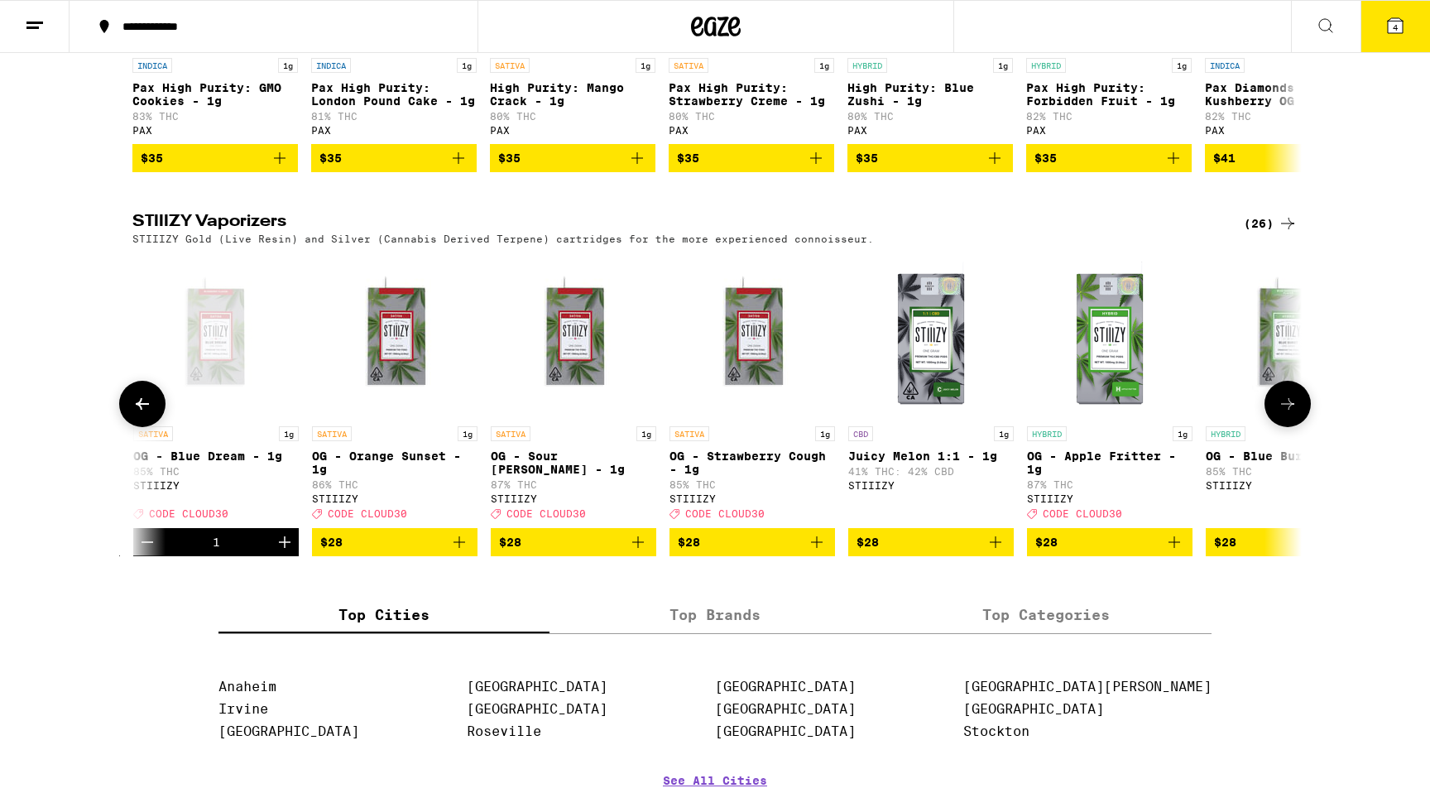
scroll to position [0, 1969]
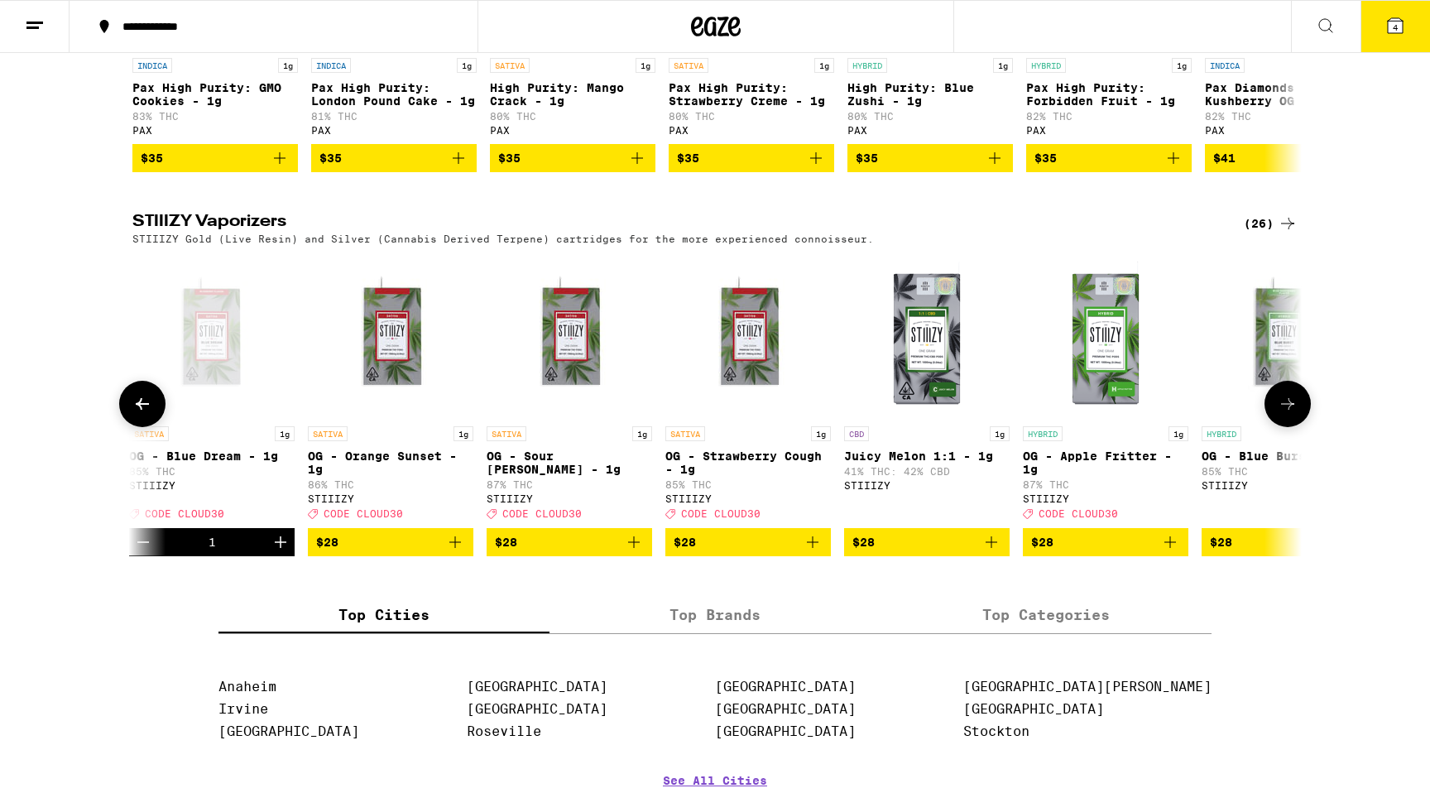
click at [467, 556] on button "$28" at bounding box center [390, 542] width 165 height 28
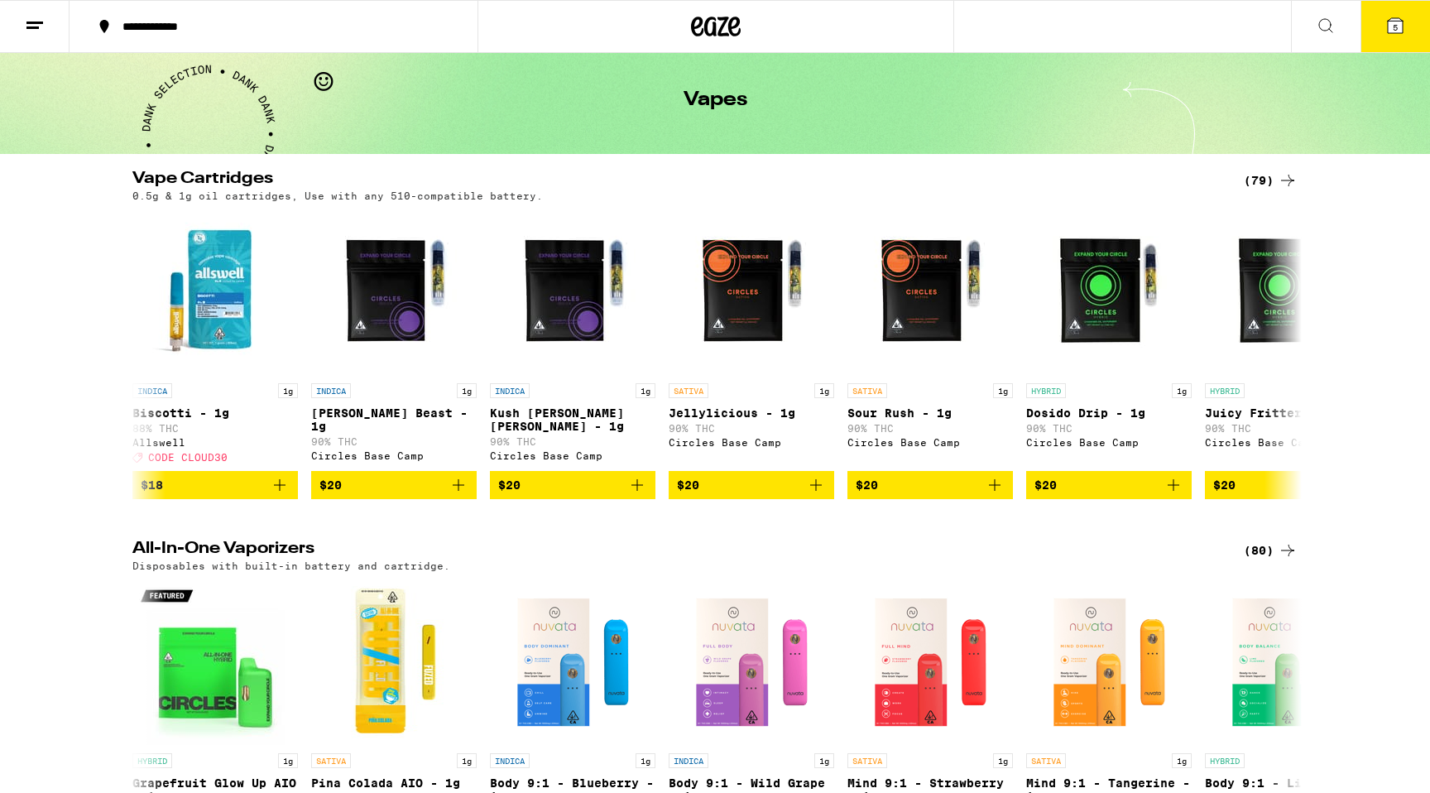
scroll to position [0, 0]
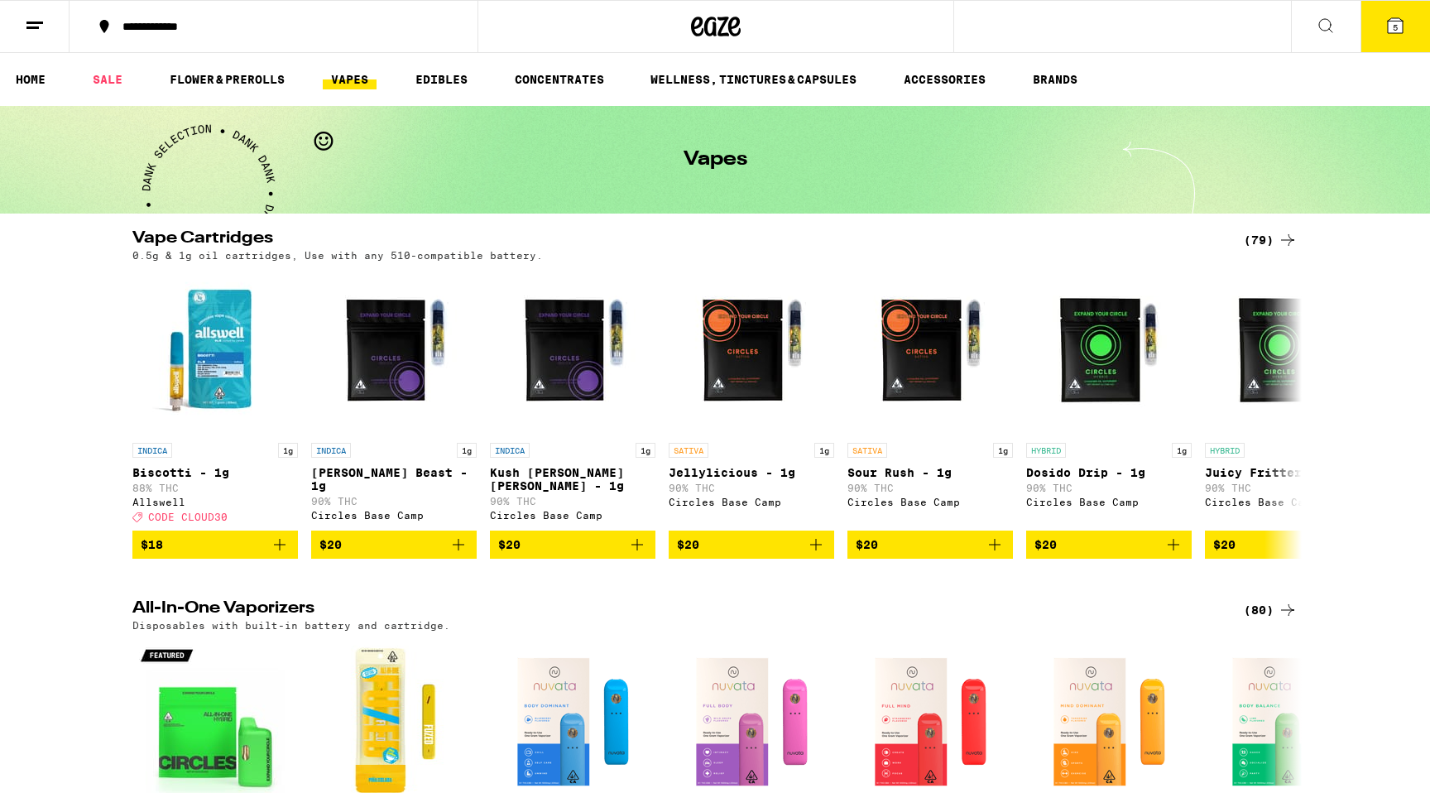
click at [1410, 32] on button "5" at bounding box center [1394, 26] width 69 height 51
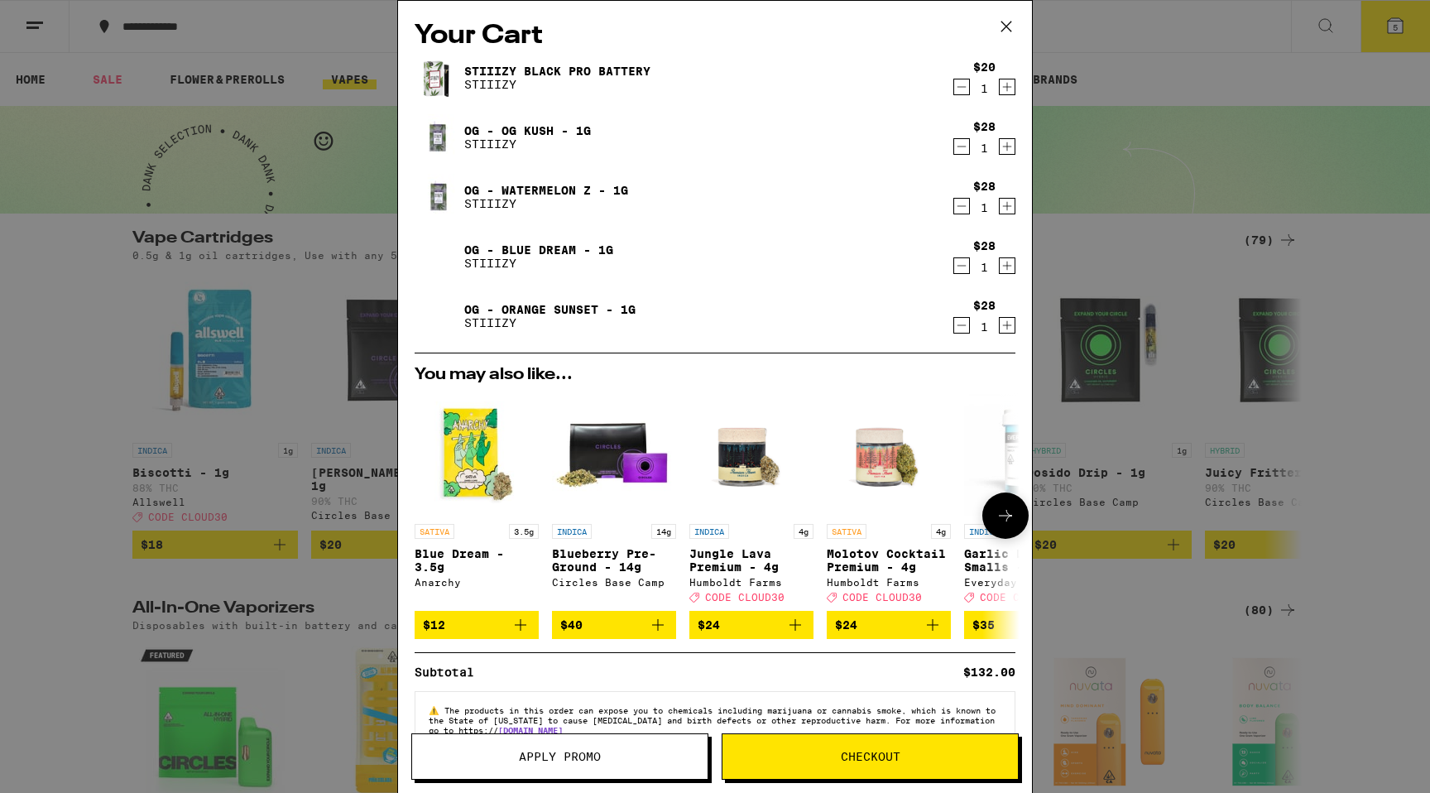
scroll to position [47, 0]
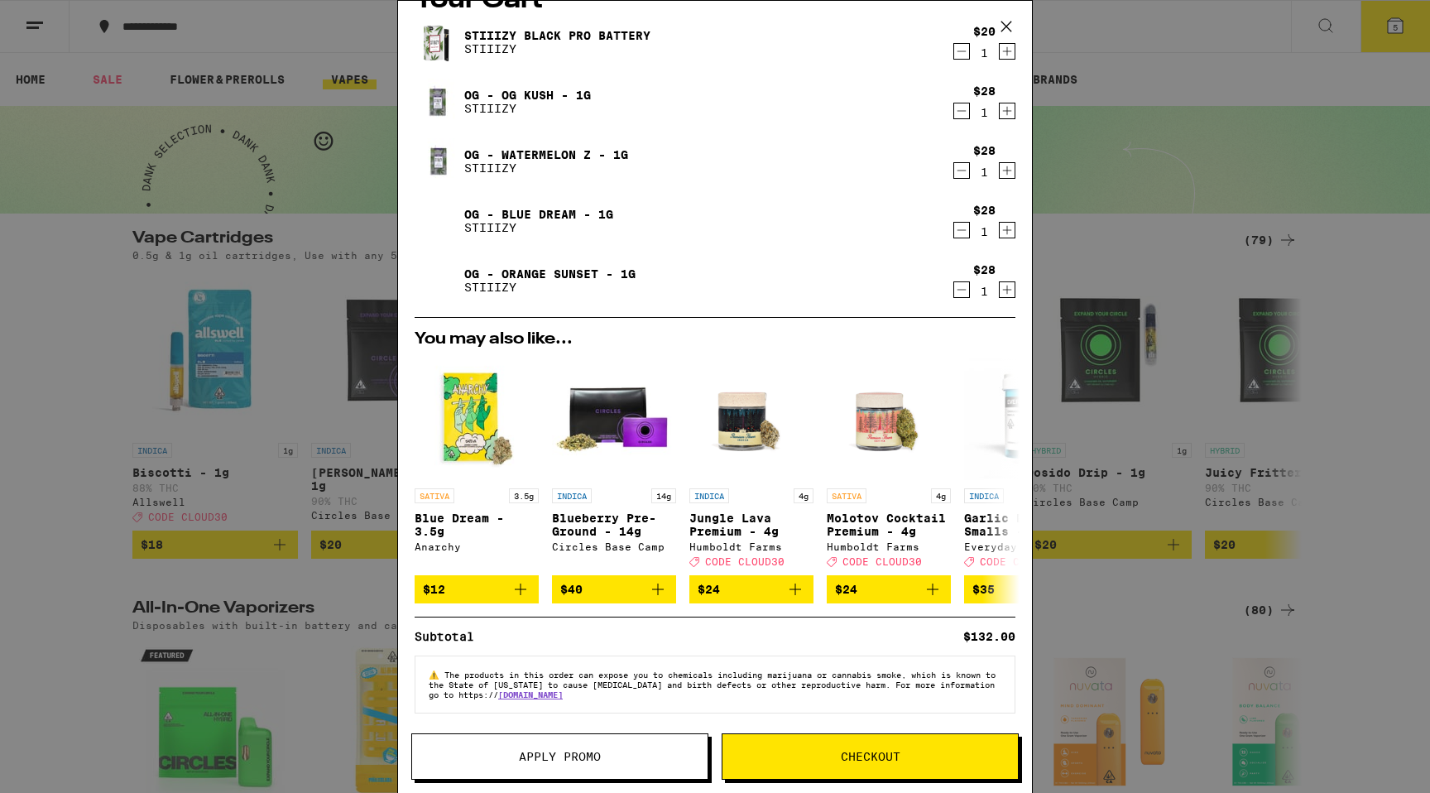
click at [745, 669] on span "The products in this order can expose you to chemicals including marijuana or c…" at bounding box center [712, 684] width 567 height 30
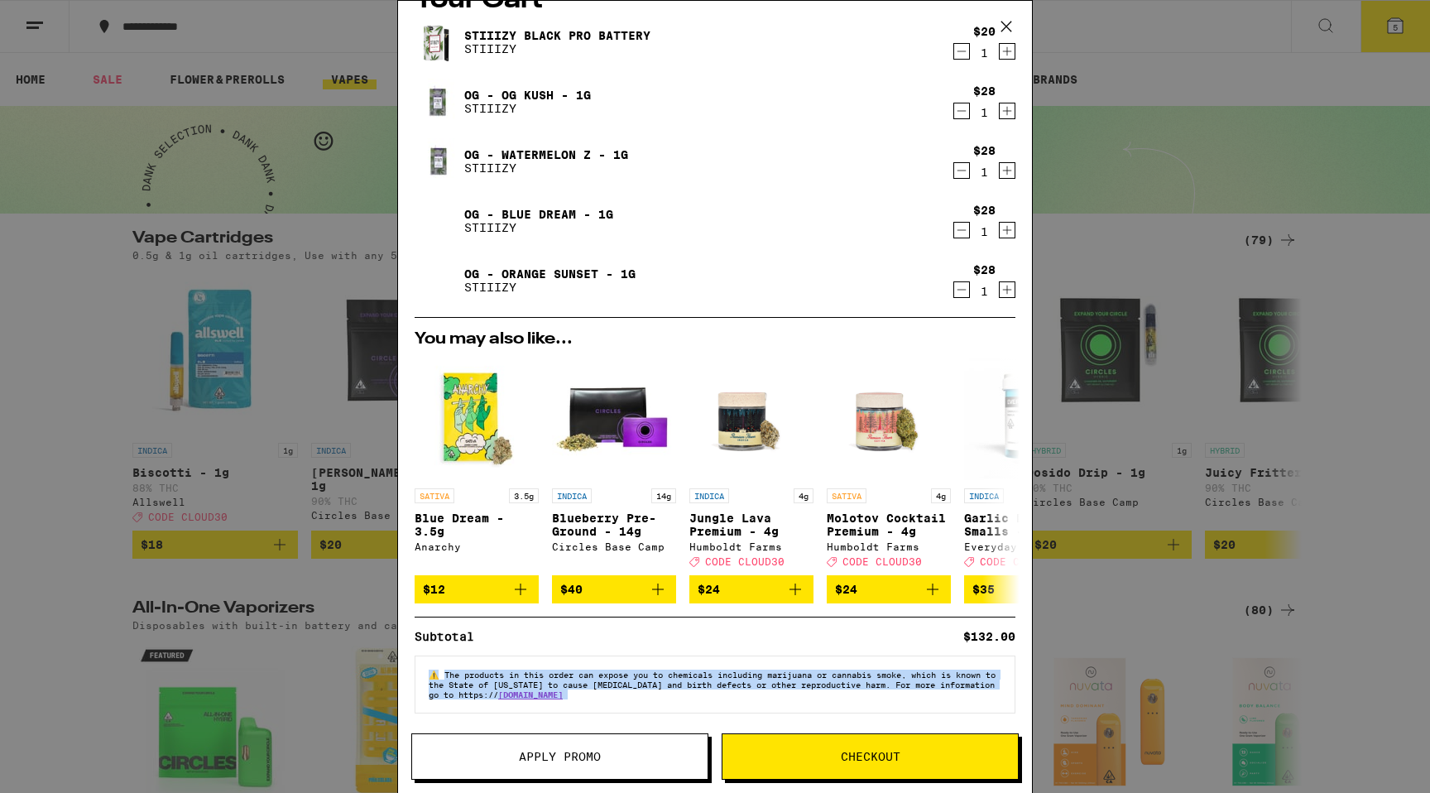
click at [745, 669] on span "The products in this order can expose you to chemicals including marijuana or c…" at bounding box center [712, 684] width 567 height 30
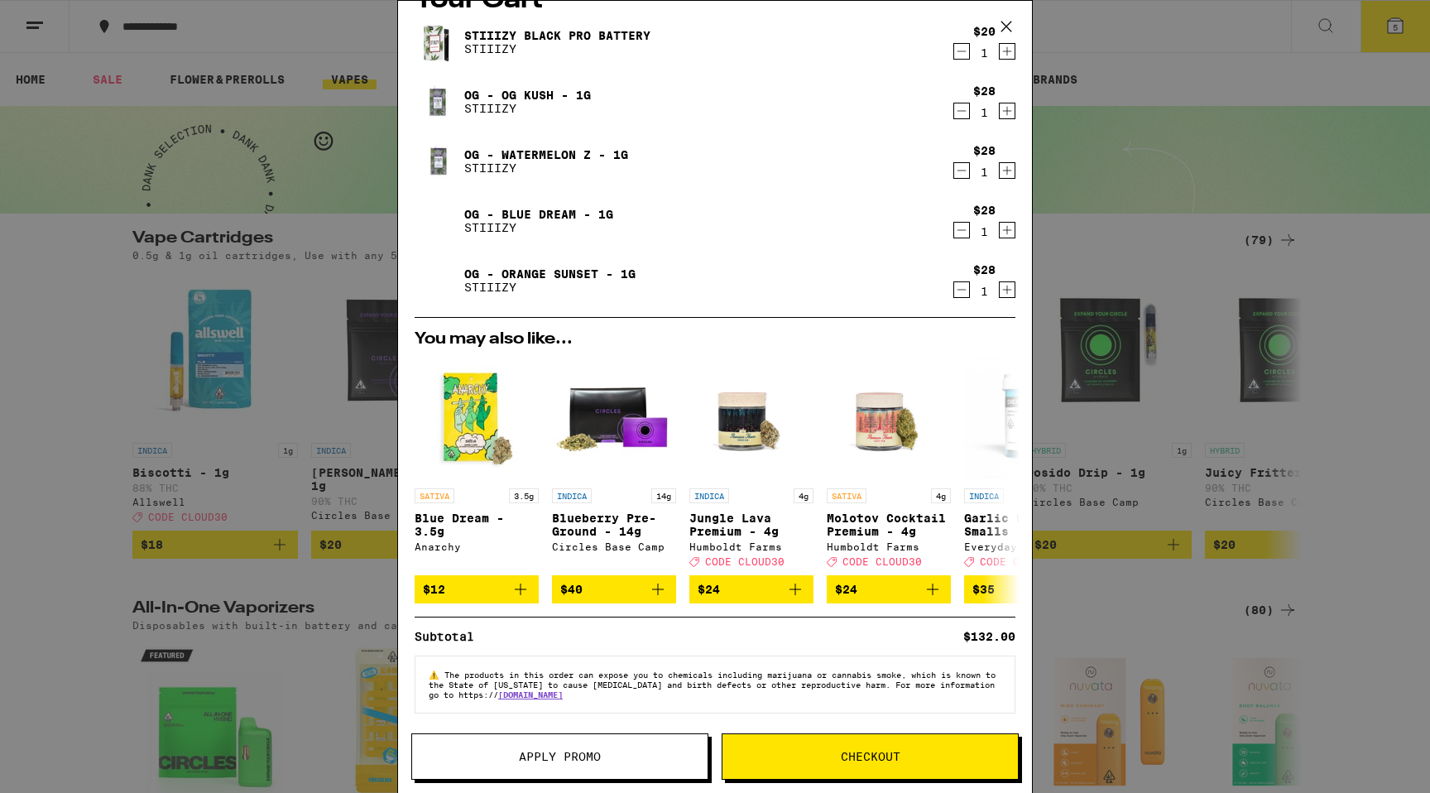
click at [745, 669] on span "The products in this order can expose you to chemicals including marijuana or c…" at bounding box center [712, 684] width 567 height 30
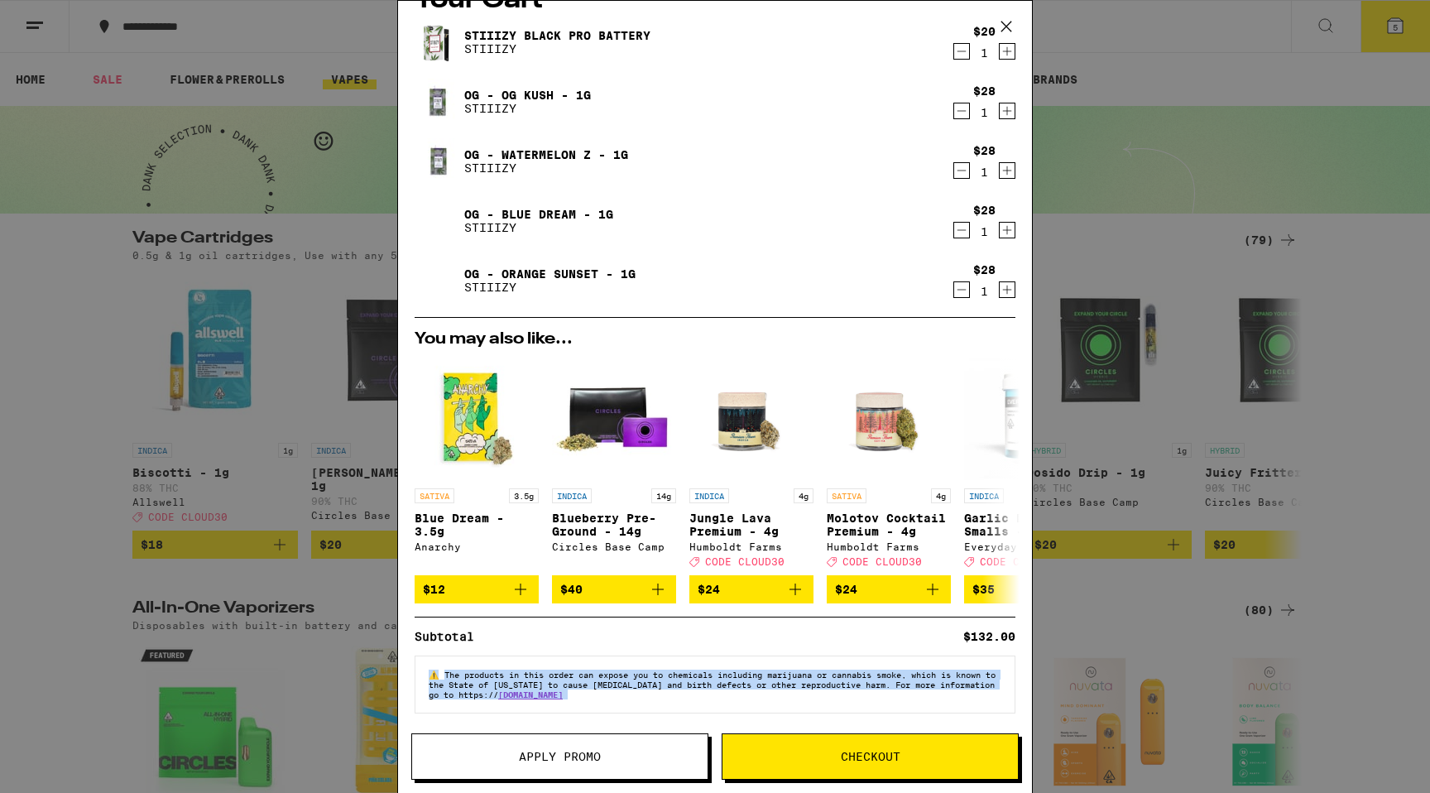
click at [755, 685] on span "The products in this order can expose you to chemicals including marijuana or c…" at bounding box center [712, 684] width 567 height 30
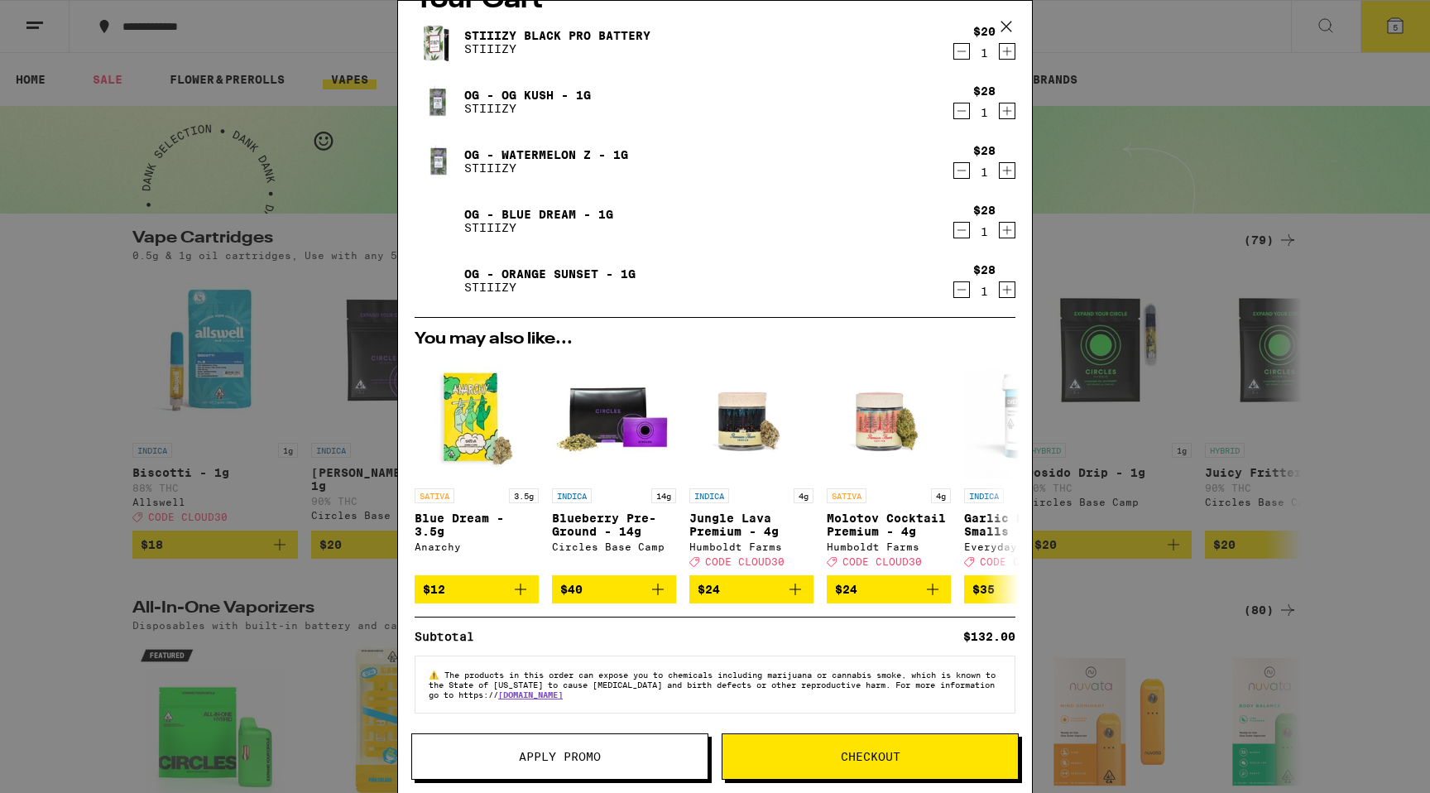
click at [658, 740] on button "Apply Promo" at bounding box center [559, 756] width 297 height 46
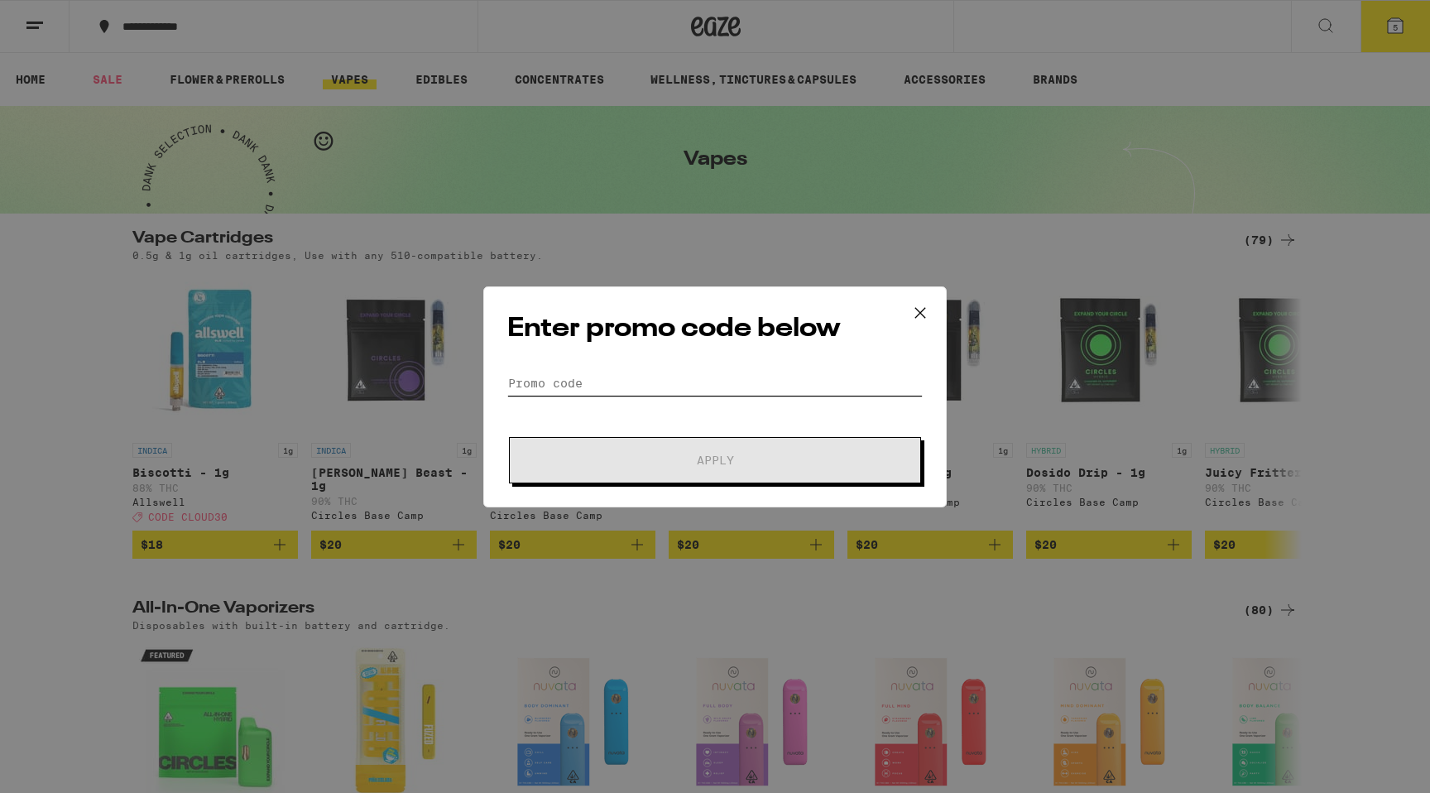
click at [721, 379] on input "Promo Code" at bounding box center [714, 383] width 415 height 25
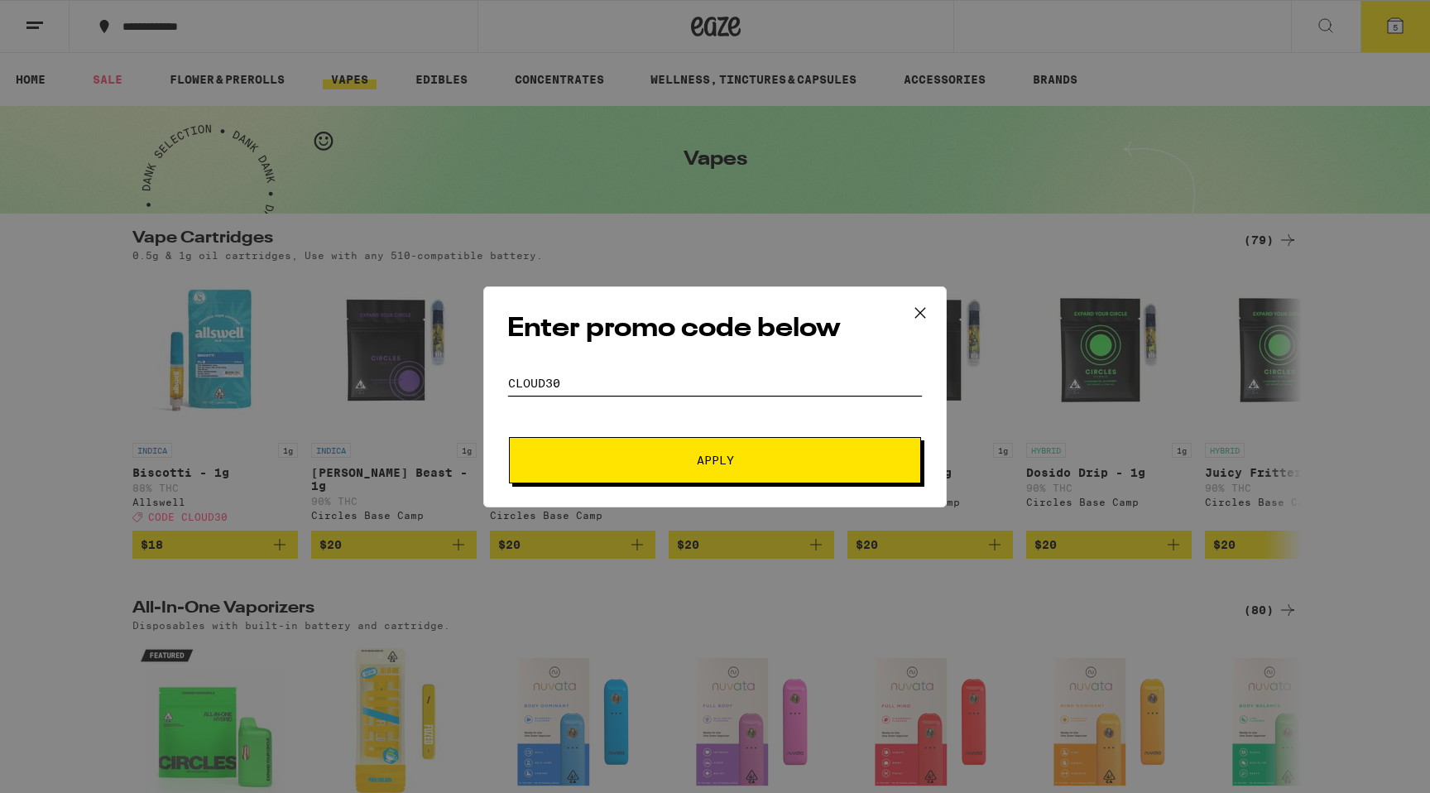
type input "CLOUD30"
click at [718, 467] on button "Apply" at bounding box center [715, 460] width 412 height 46
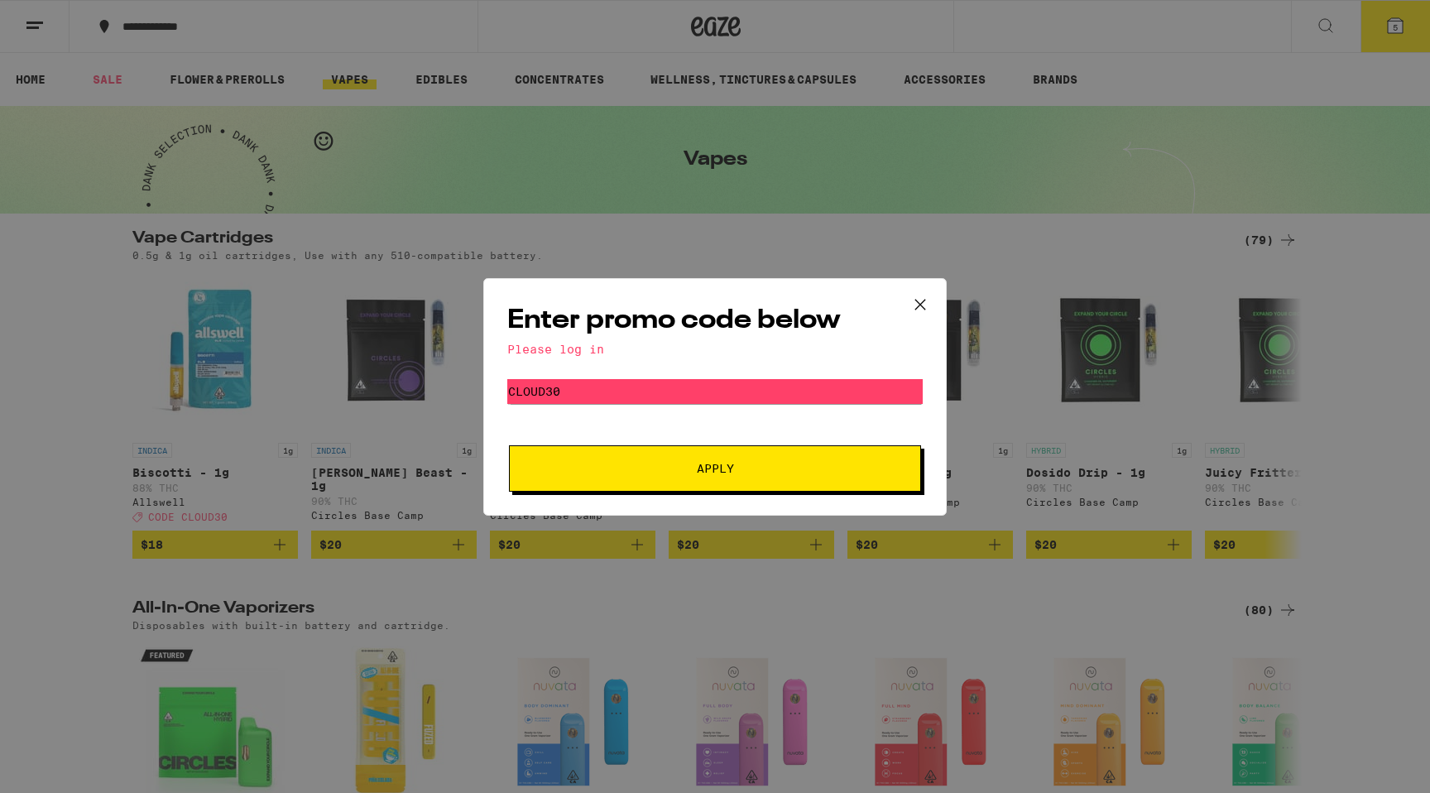
click at [923, 298] on icon at bounding box center [920, 304] width 25 height 25
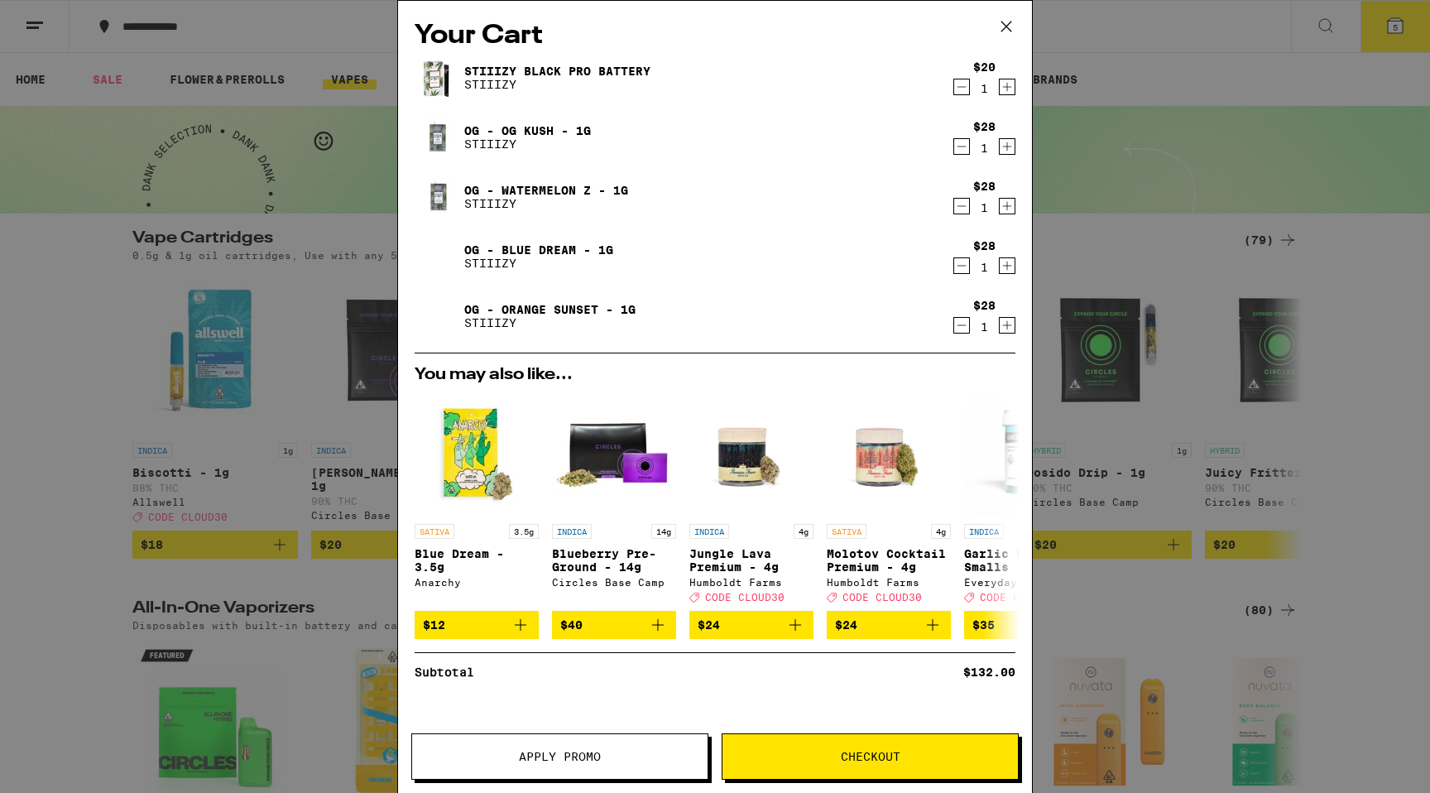
scroll to position [47, 0]
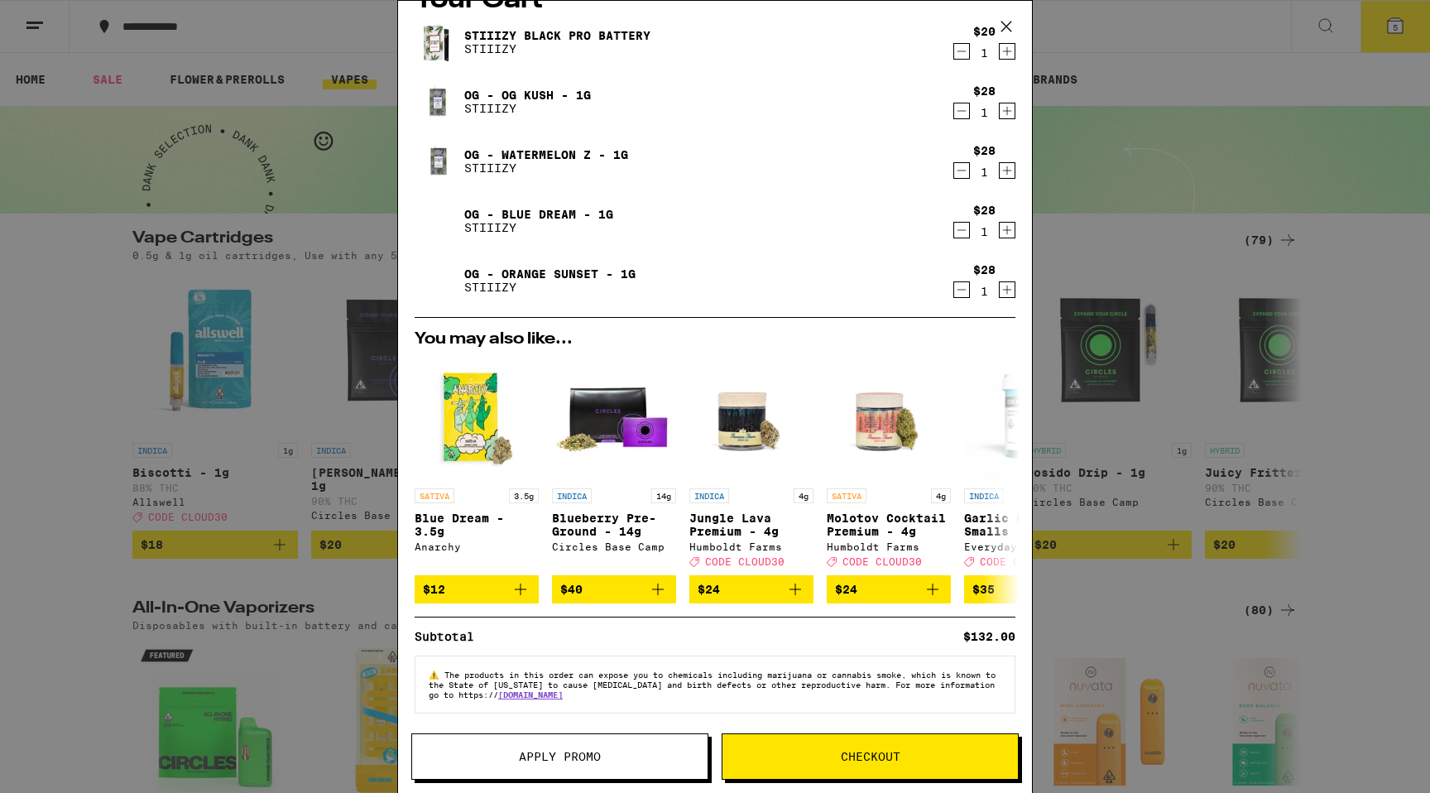
click at [826, 755] on span "Checkout" at bounding box center [869, 756] width 295 height 12
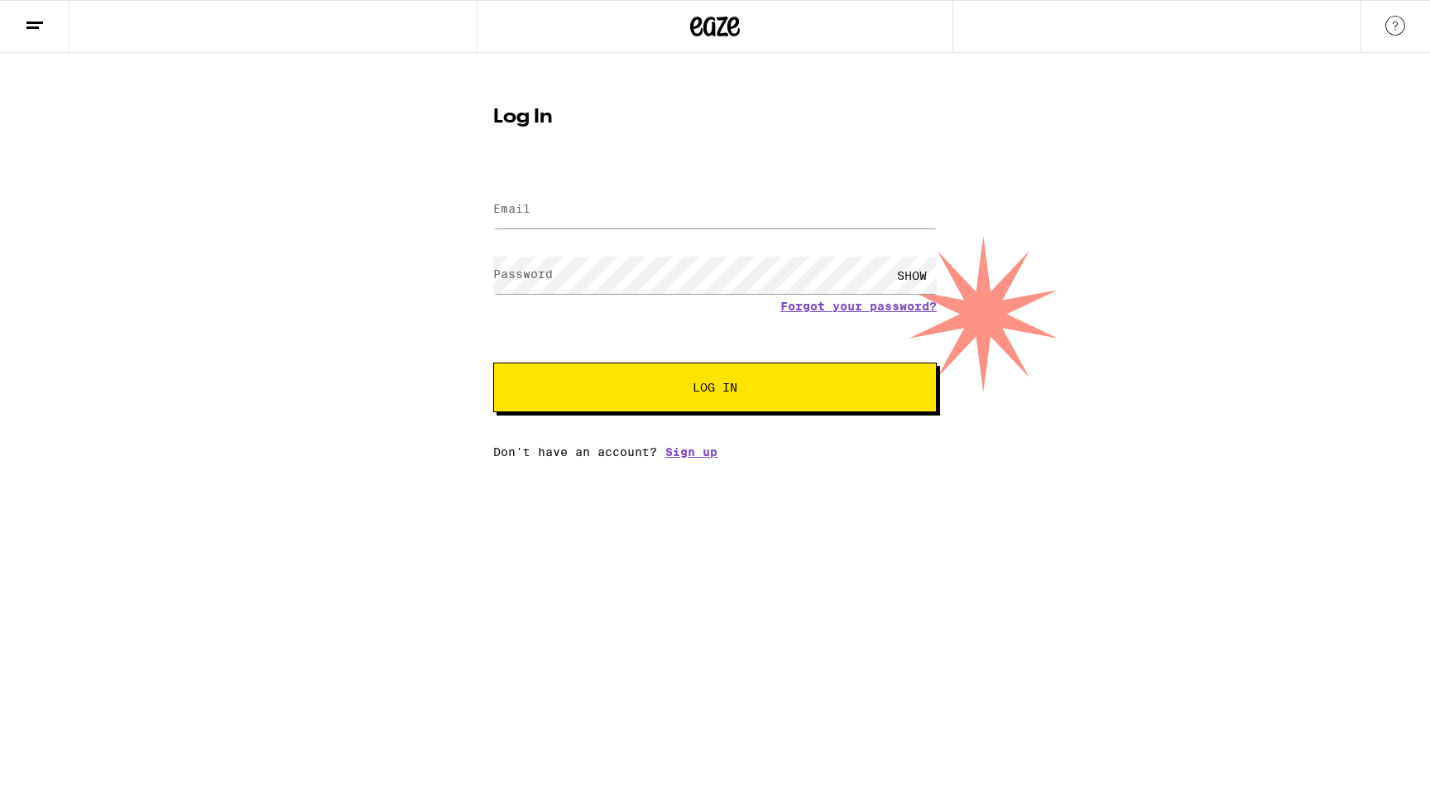
click at [572, 183] on form "Email Email Password Password SHOW Forgot your password? Log In" at bounding box center [714, 290] width 443 height 243
click at [550, 208] on input "Email" at bounding box center [714, 209] width 443 height 37
type input "[EMAIL_ADDRESS][DOMAIN_NAME]"
click at [601, 376] on button "Log In" at bounding box center [714, 387] width 443 height 50
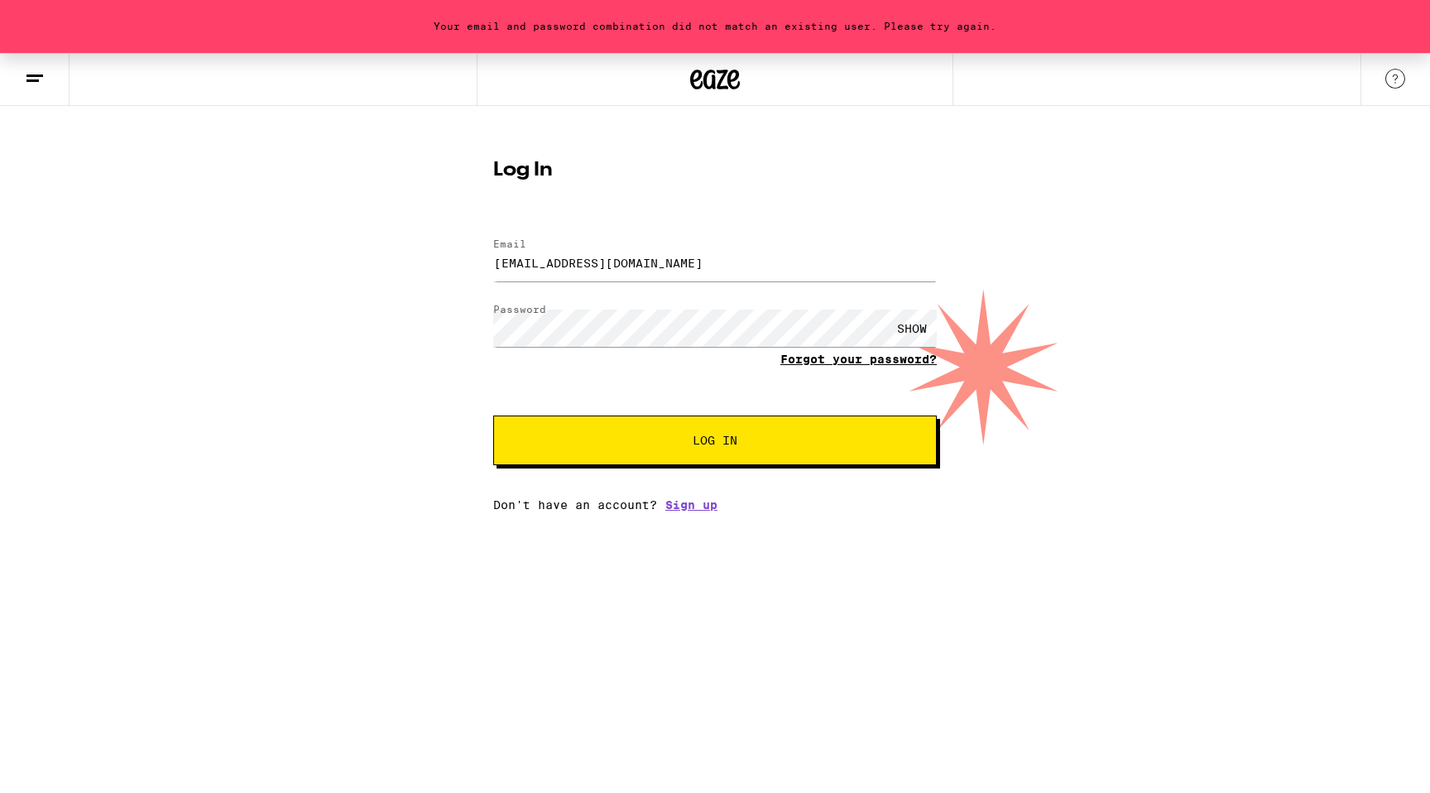
click at [808, 357] on link "Forgot your password?" at bounding box center [858, 358] width 156 height 13
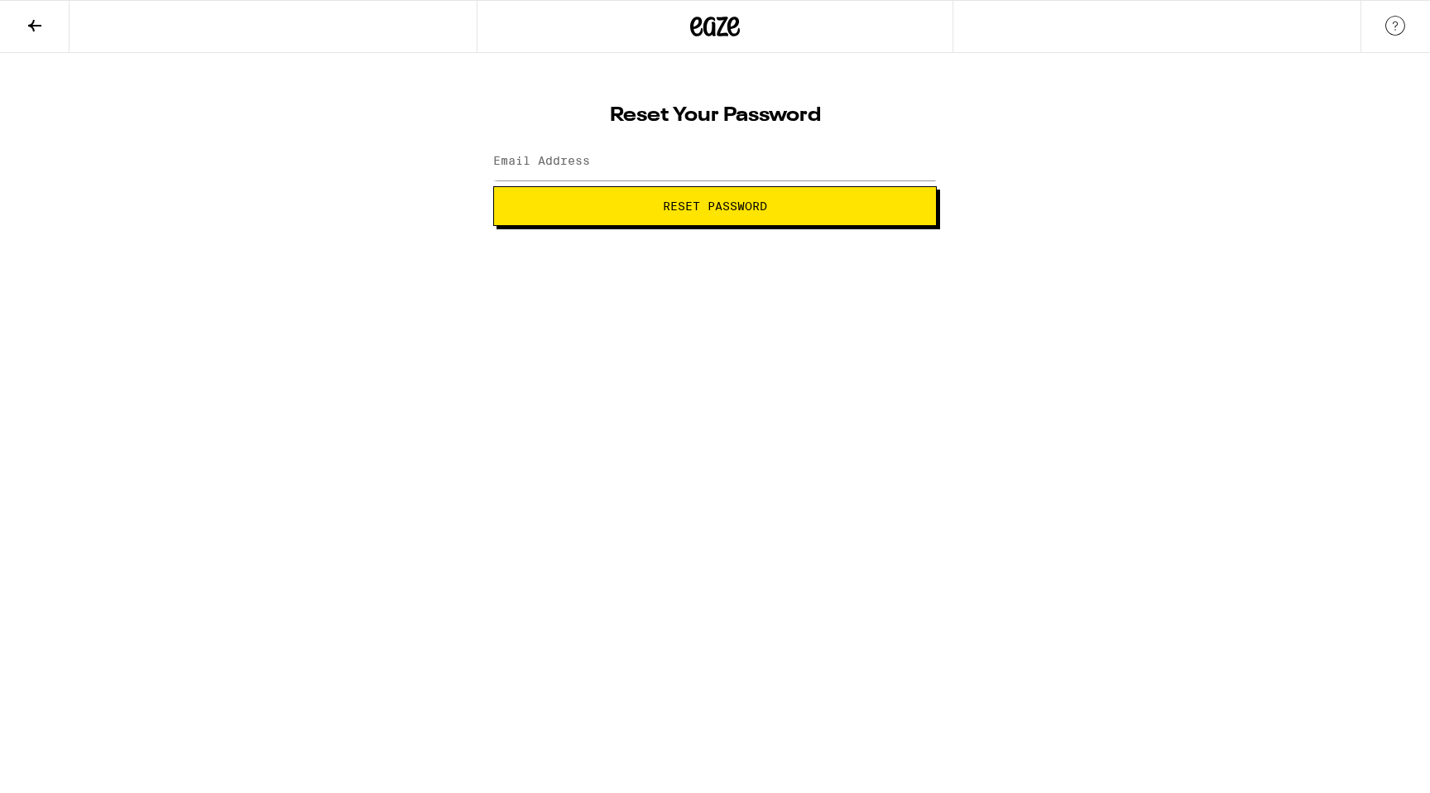
click at [587, 182] on div at bounding box center [714, 161] width 443 height 49
click at [563, 151] on input "Email Address" at bounding box center [714, 161] width 443 height 37
type input "[EMAIL_ADDRESS][DOMAIN_NAME]"
click at [599, 212] on button "Reset Password" at bounding box center [714, 206] width 443 height 40
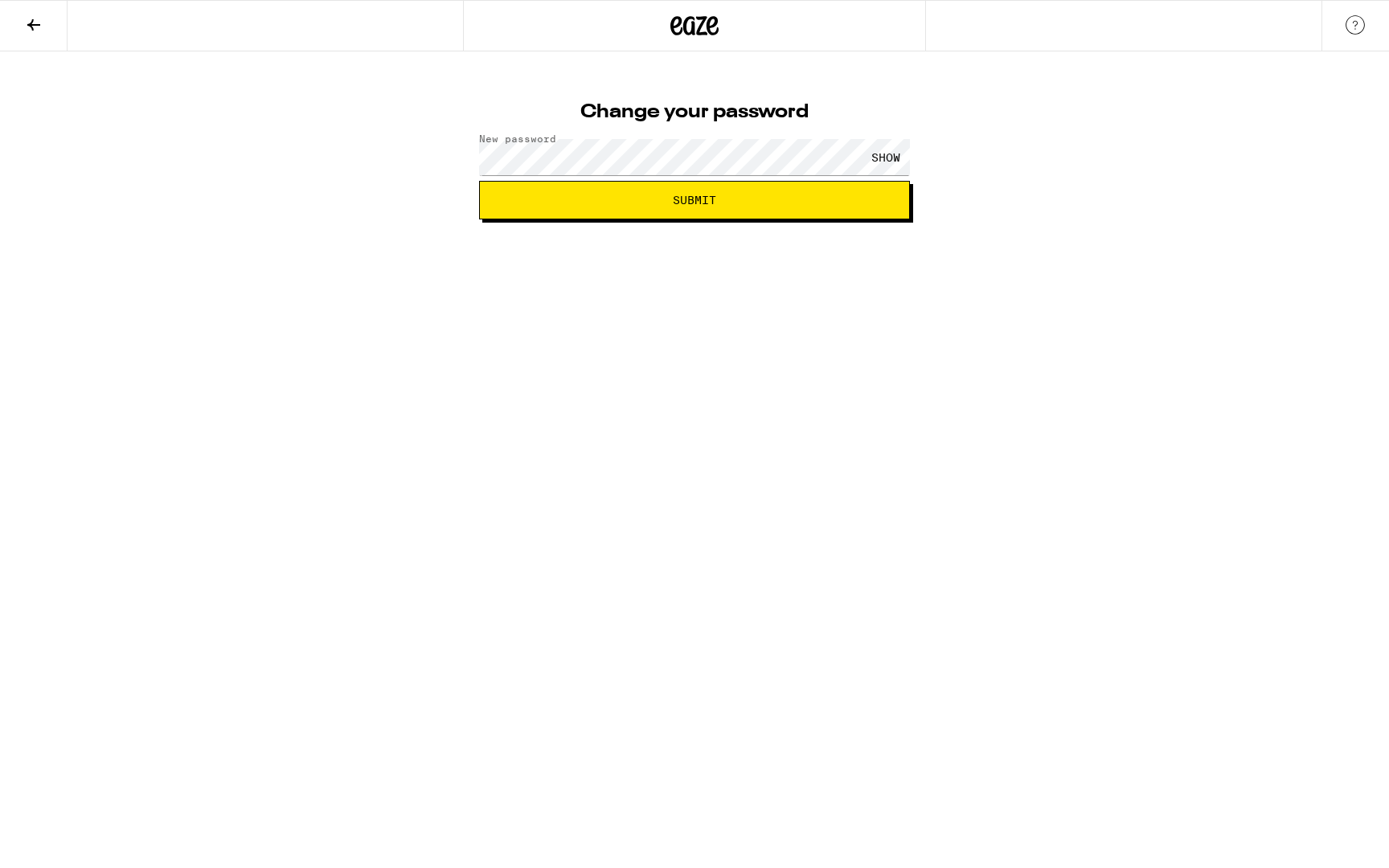
click at [594, 207] on button "Submit" at bounding box center [694, 200] width 430 height 39
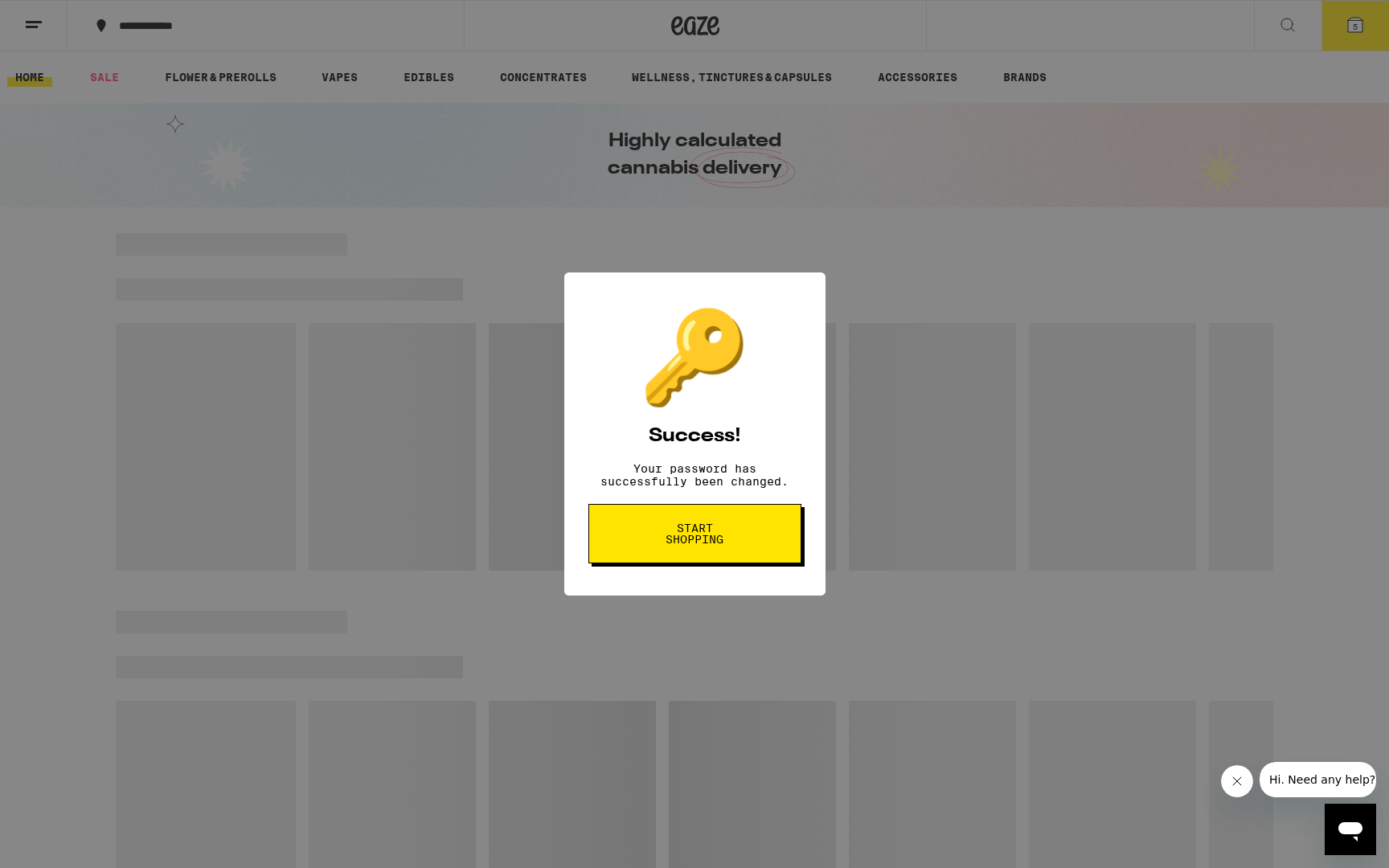
click at [719, 563] on button "Start shopping" at bounding box center [694, 533] width 213 height 59
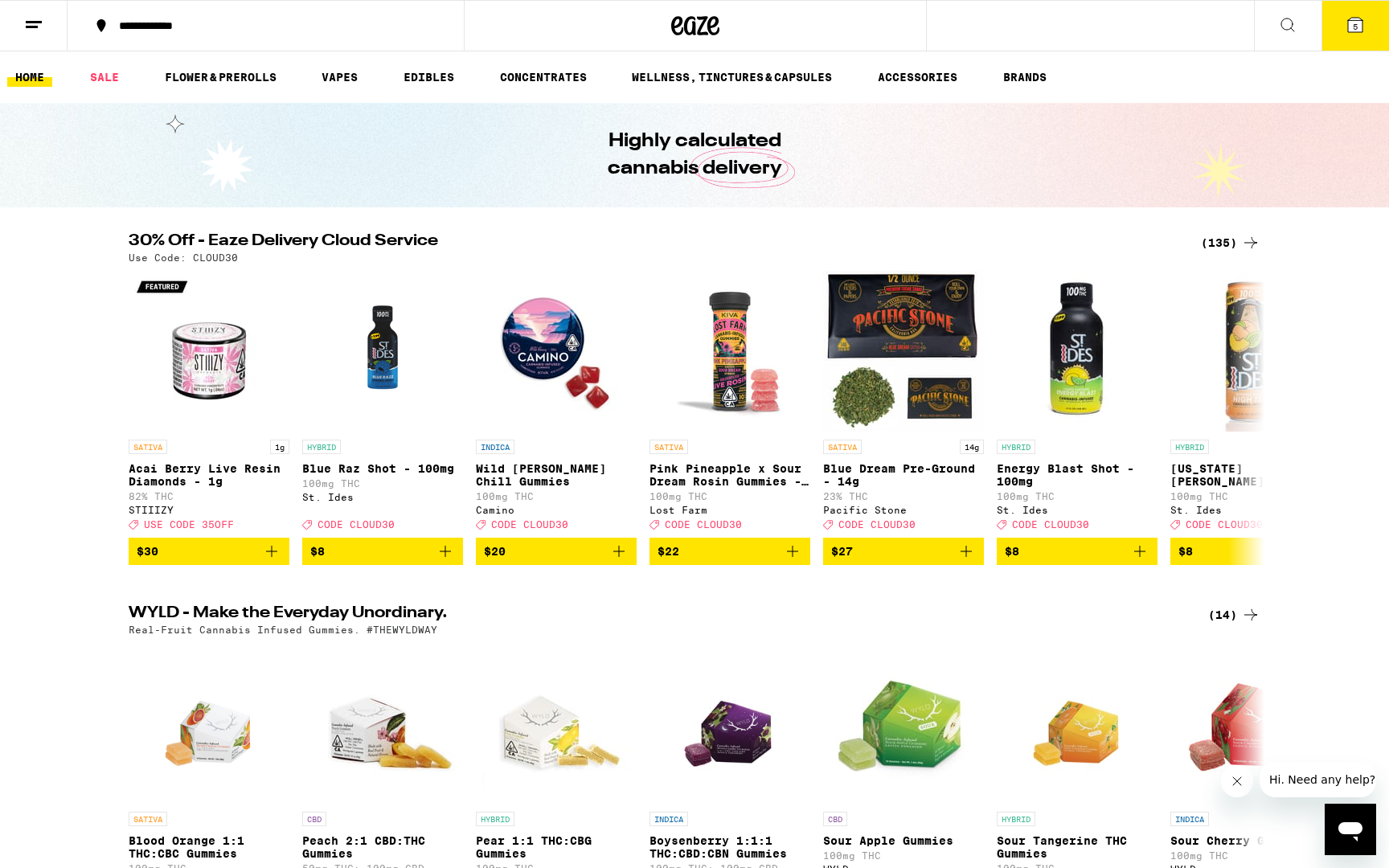
click at [1336, 49] on button "5" at bounding box center [1354, 25] width 67 height 50
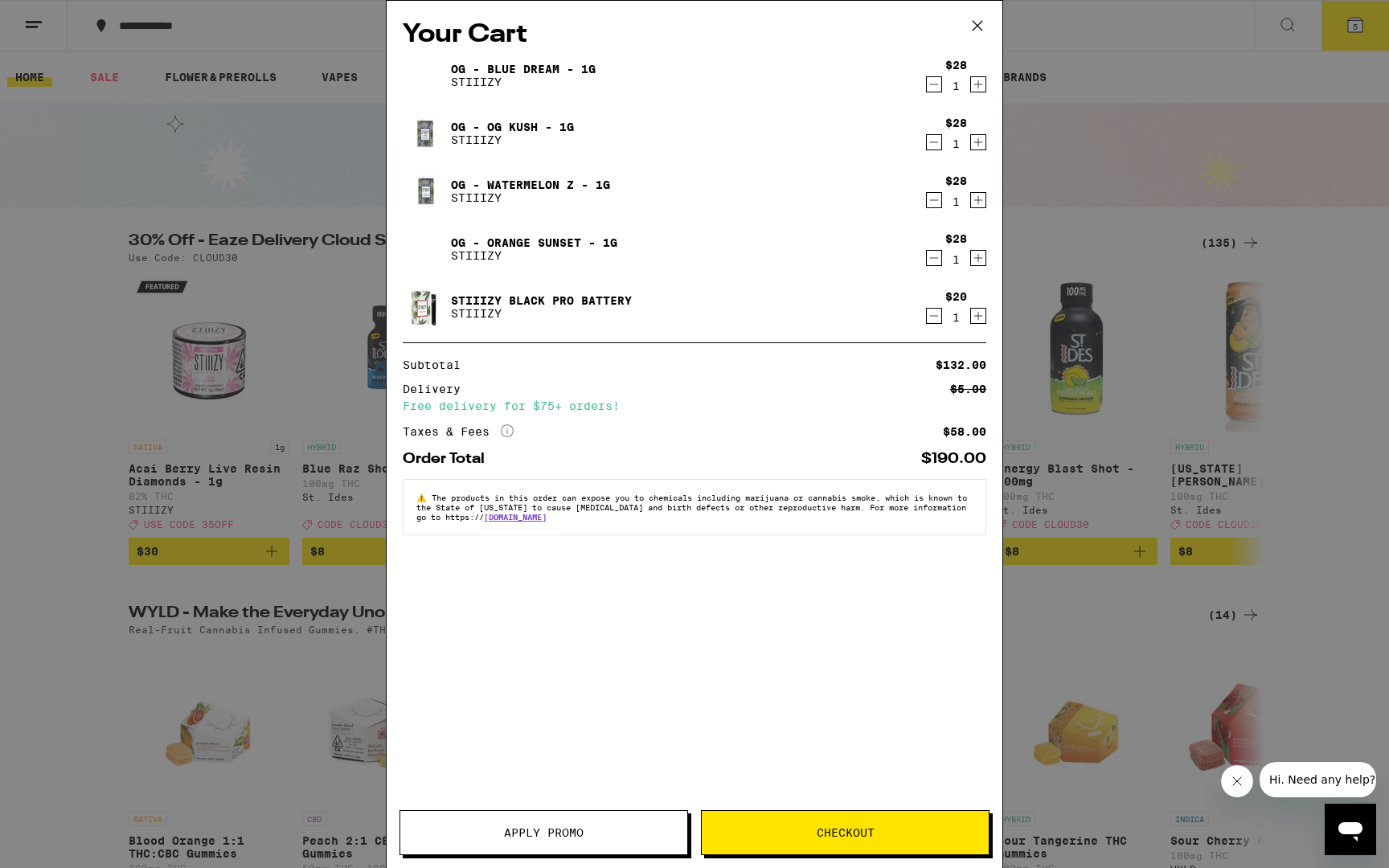
click at [579, 821] on button "Apply Promo" at bounding box center [543, 832] width 288 height 45
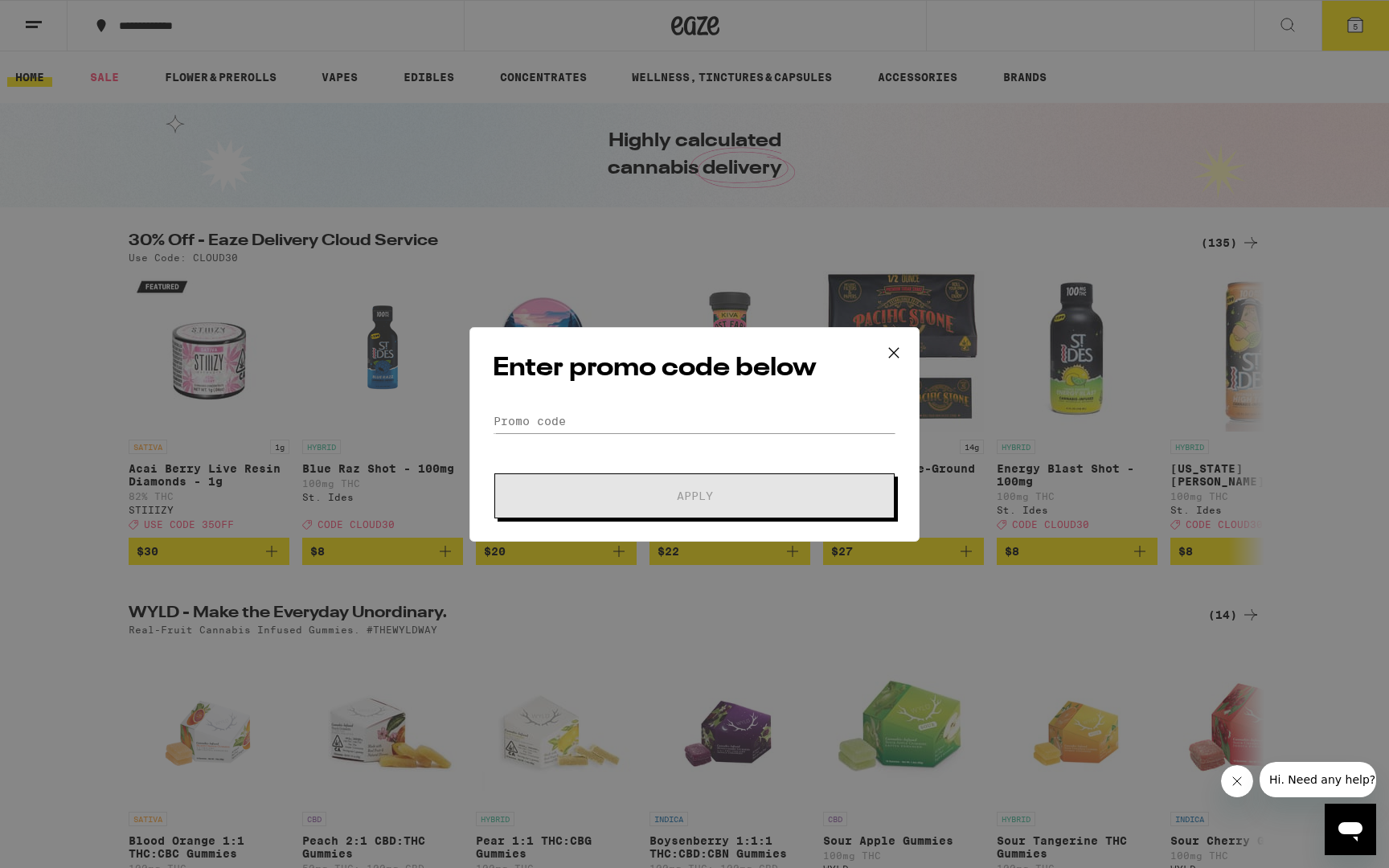
click at [524, 410] on input "Promo Code" at bounding box center [694, 420] width 403 height 24
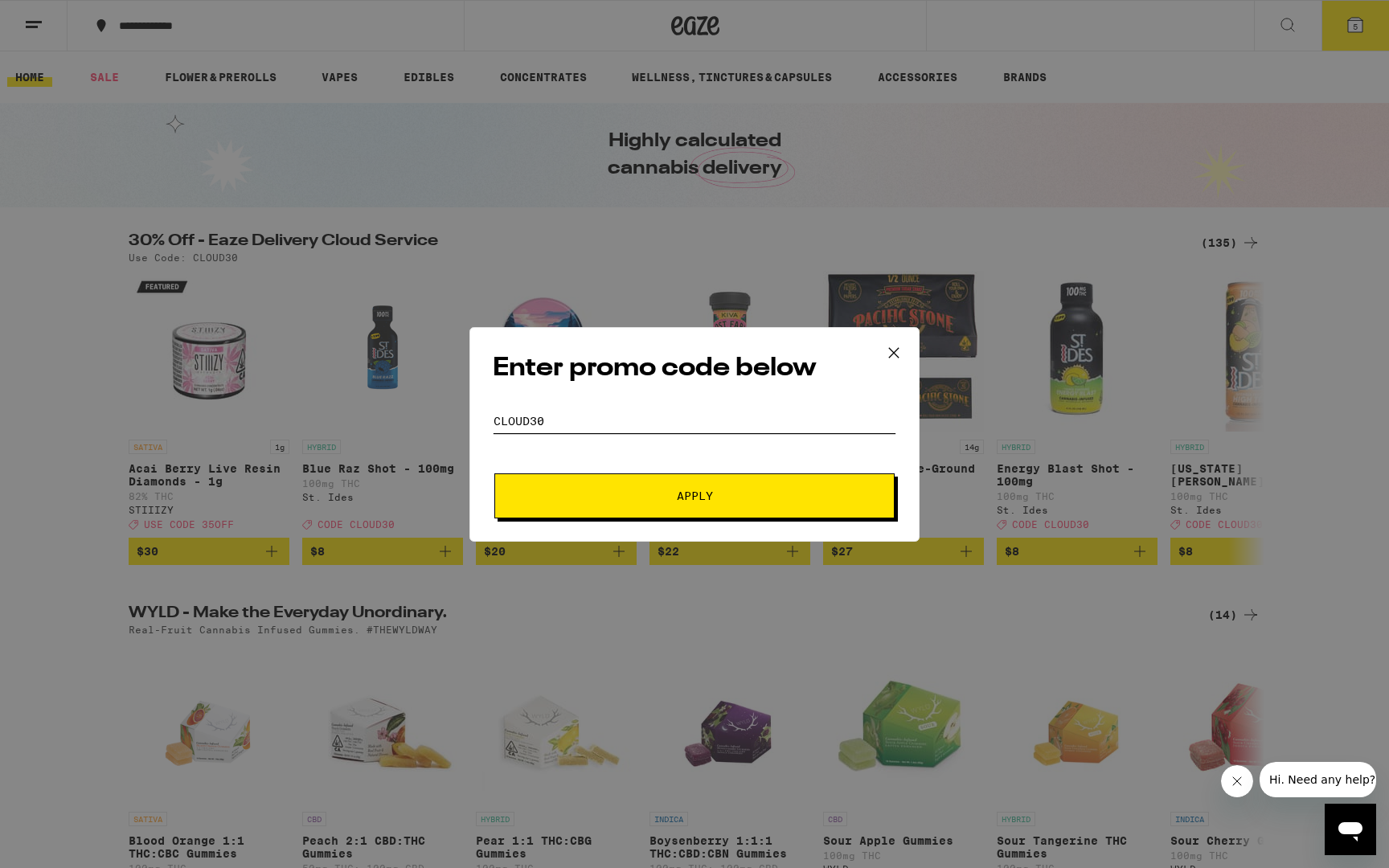
type input "CLOUD30"
click at [529, 484] on button "Apply" at bounding box center [694, 495] width 400 height 45
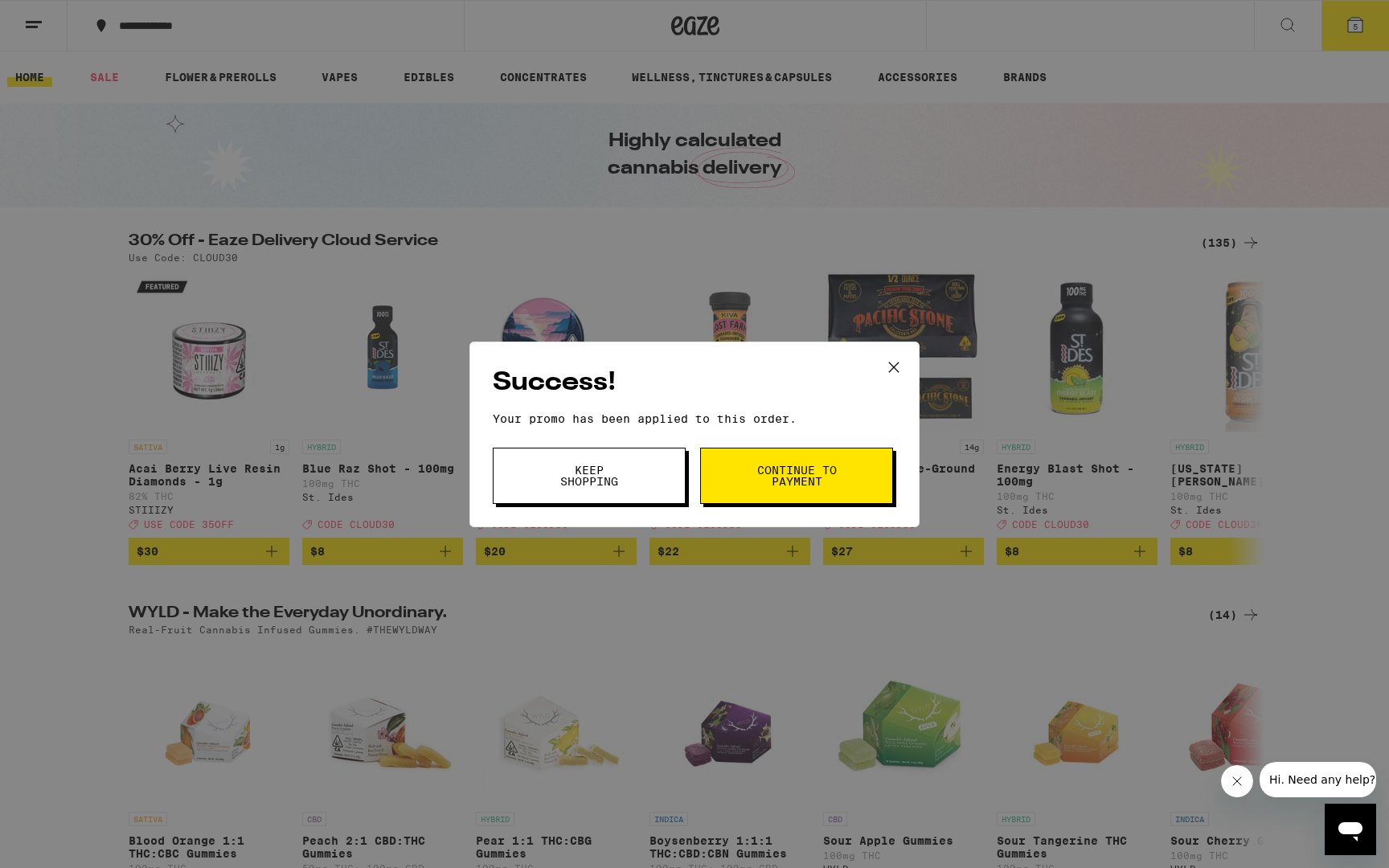
click at [736, 480] on button "Continue to payment" at bounding box center [796, 476] width 193 height 56
